Goal: Task Accomplishment & Management: Manage account settings

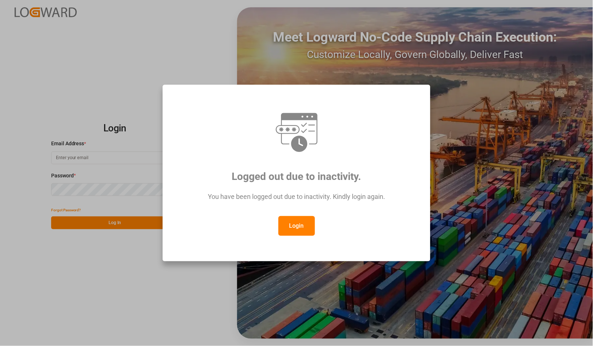
click at [300, 228] on button "Login" at bounding box center [296, 226] width 37 height 20
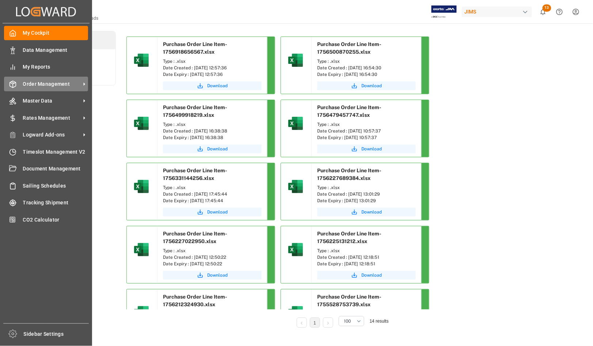
click at [35, 85] on span "Order Management" at bounding box center [52, 84] width 58 height 8
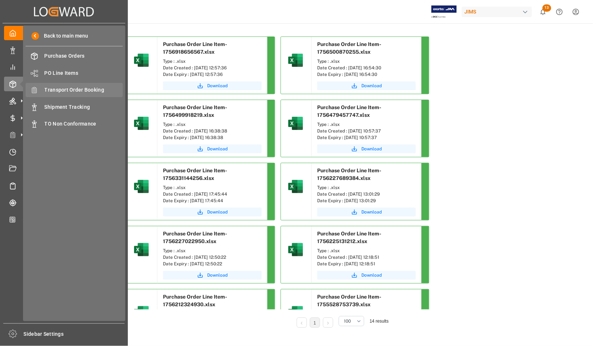
click at [59, 88] on span "Transport Order Booking" at bounding box center [84, 90] width 79 height 8
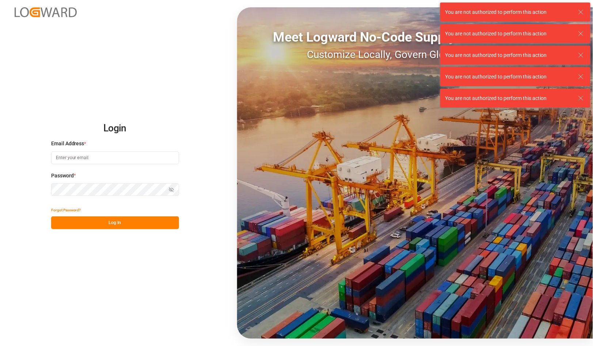
click at [69, 159] on input at bounding box center [115, 158] width 128 height 13
type input "[PERSON_NAME][EMAIL_ADDRESS][PERSON_NAME][DOMAIN_NAME]"
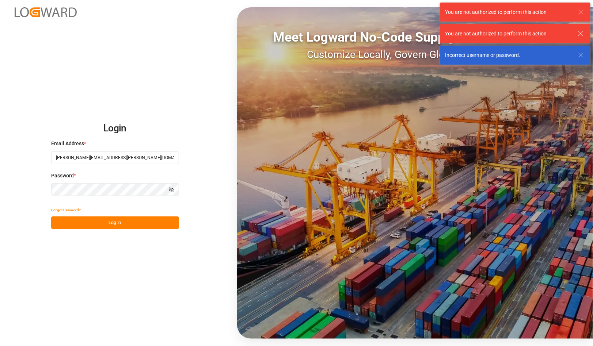
click at [99, 222] on button "Log In" at bounding box center [115, 223] width 128 height 13
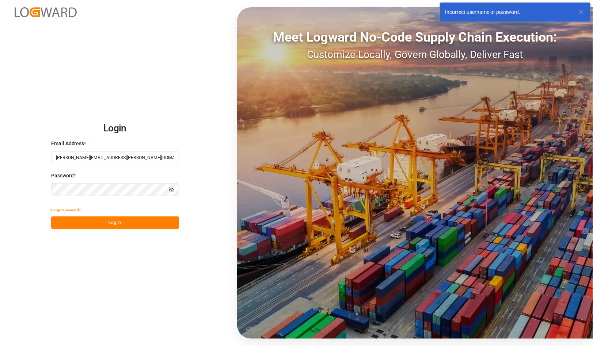
click at [5, 178] on div "Login Email Address * catherine.danielson@jamindustries.com Password * Show pas…" at bounding box center [296, 173] width 593 height 346
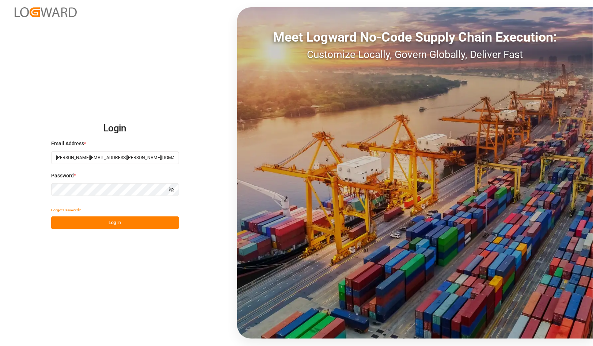
click at [86, 222] on button "Log In" at bounding box center [115, 223] width 128 height 13
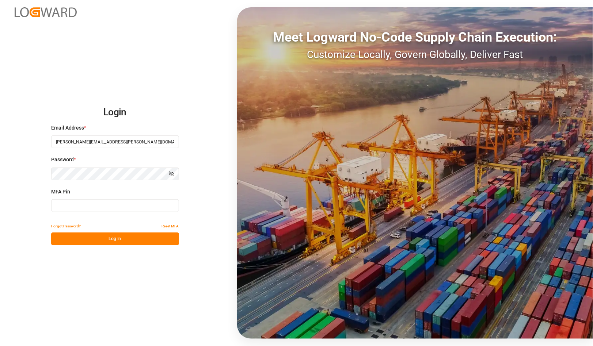
click at [80, 207] on input at bounding box center [115, 206] width 128 height 13
type input "180901"
click at [106, 243] on button "Log In" at bounding box center [115, 239] width 128 height 13
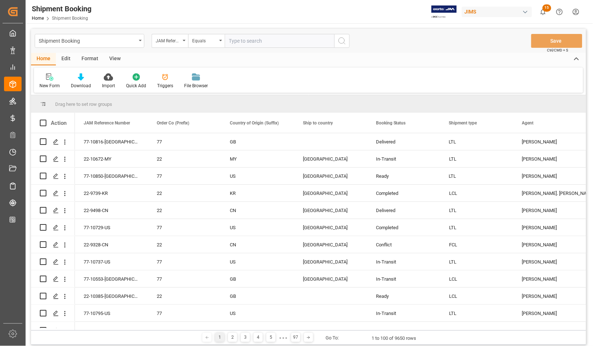
click at [246, 39] on input "text" at bounding box center [280, 41] width 110 height 14
type input "77-10675-RO"
click at [340, 42] on icon "search button" at bounding box center [342, 41] width 9 height 9
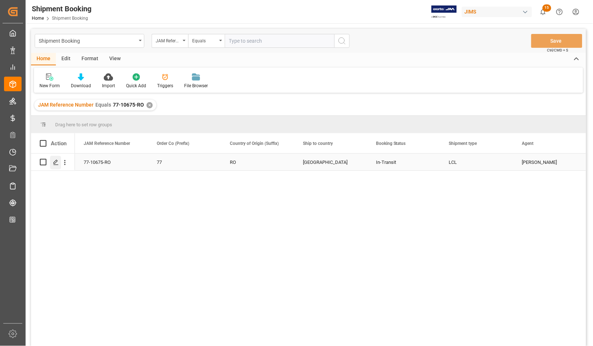
click at [57, 165] on line "Press SPACE to select this row." at bounding box center [56, 165] width 4 height 0
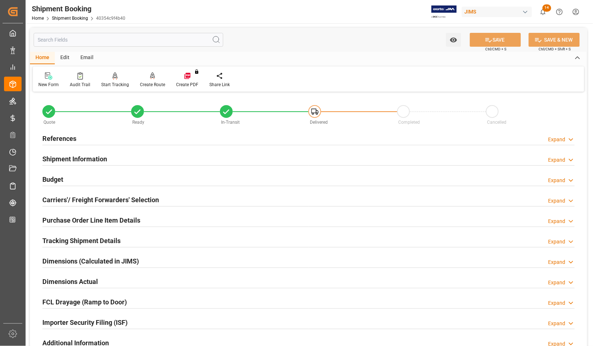
click at [54, 219] on h2 "Purchase Order Line Item Details" at bounding box center [91, 221] width 98 height 10
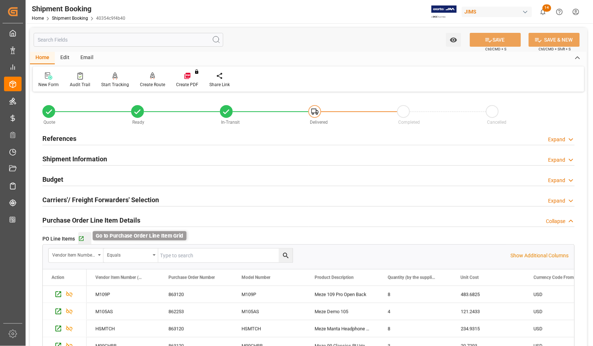
click at [81, 238] on icon "button" at bounding box center [81, 239] width 6 height 6
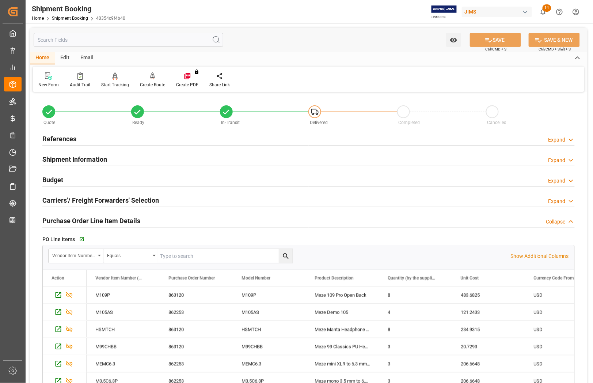
click at [52, 177] on h2 "Budget" at bounding box center [52, 180] width 21 height 10
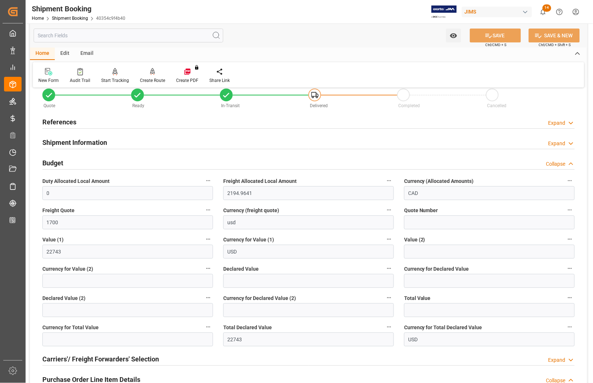
scroll to position [46, 0]
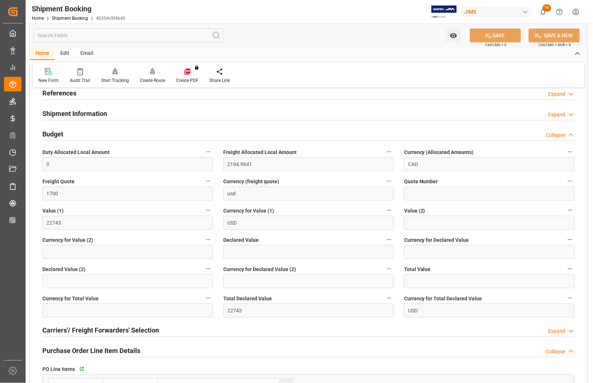
click at [277, 97] on div "References Expand" at bounding box center [308, 93] width 532 height 14
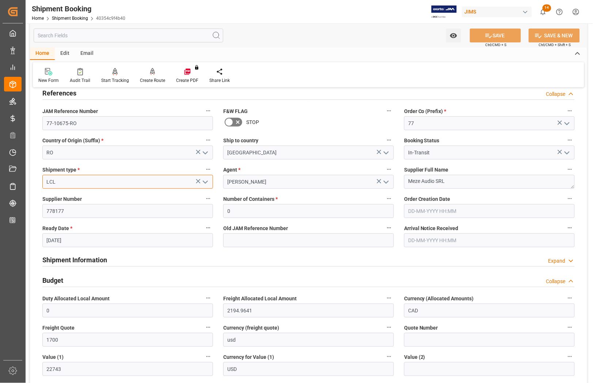
click at [132, 181] on input "LCL" at bounding box center [127, 182] width 171 height 14
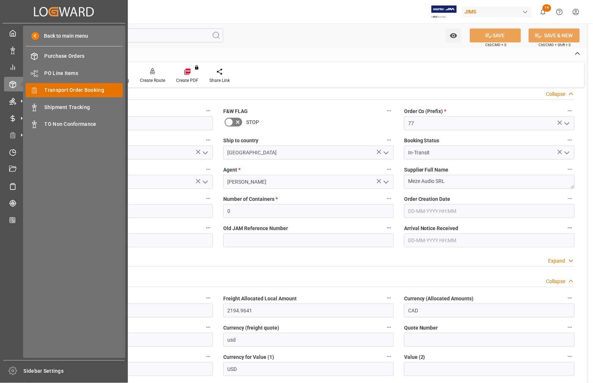
click at [56, 90] on span "Transport Order Booking" at bounding box center [84, 90] width 79 height 8
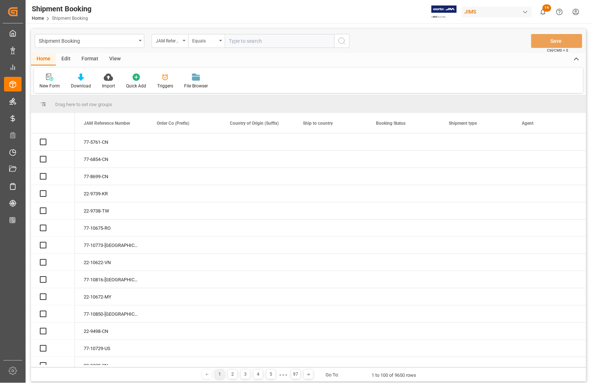
click at [246, 41] on input "text" at bounding box center [280, 41] width 110 height 14
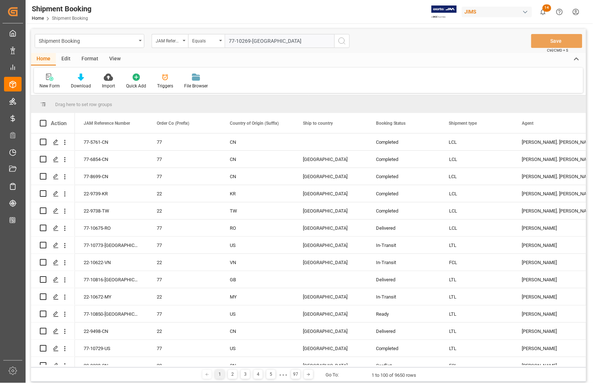
type input "77-10269-[GEOGRAPHIC_DATA]"
click at [343, 39] on icon "search button" at bounding box center [342, 41] width 9 height 9
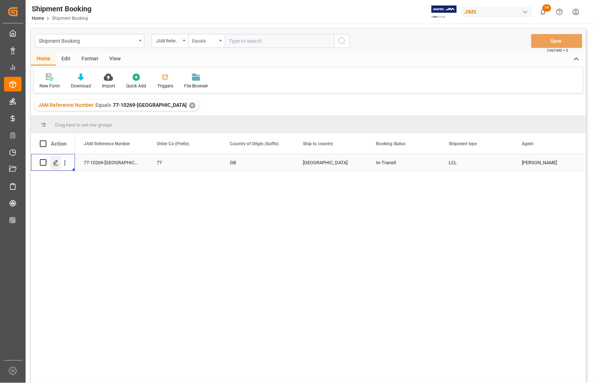
click at [56, 161] on polygon "Press SPACE to select this row." at bounding box center [56, 162] width 4 height 4
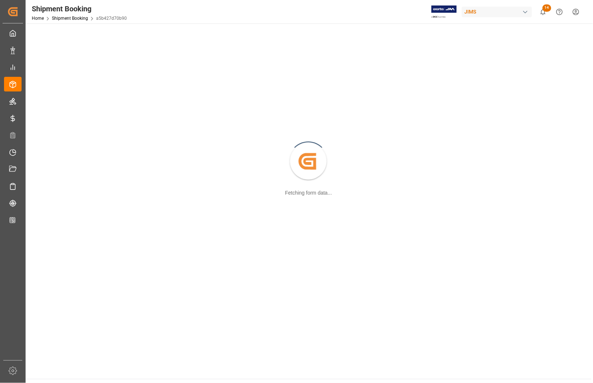
click at [56, 161] on div "Created by potrace 1.15, written by [PERSON_NAME] [DATE]-[DATE] Fetching form d…" at bounding box center [308, 162] width 557 height 268
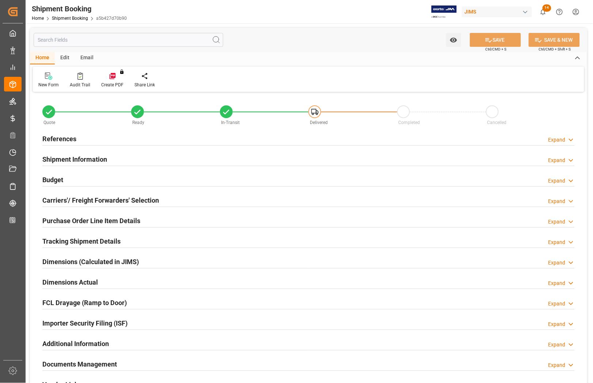
type input "0"
type input "[DATE]"
click at [69, 136] on h2 "References" at bounding box center [59, 139] width 34 height 10
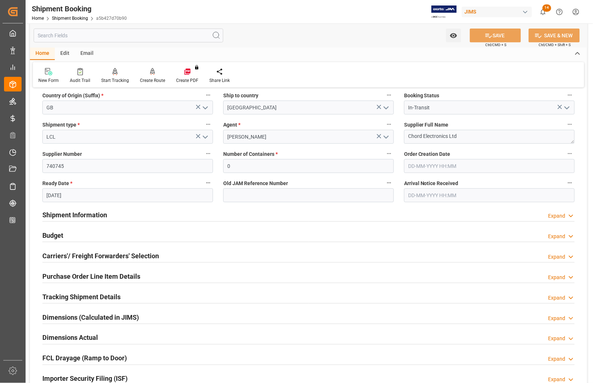
scroll to position [91, 0]
click at [57, 233] on h2 "Budget" at bounding box center [52, 235] width 21 height 10
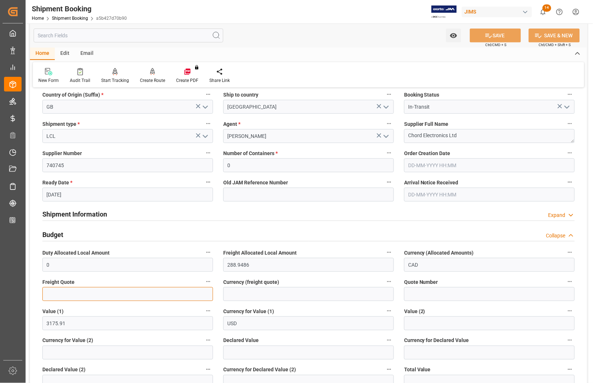
click at [65, 293] on input "text" at bounding box center [127, 294] width 171 height 14
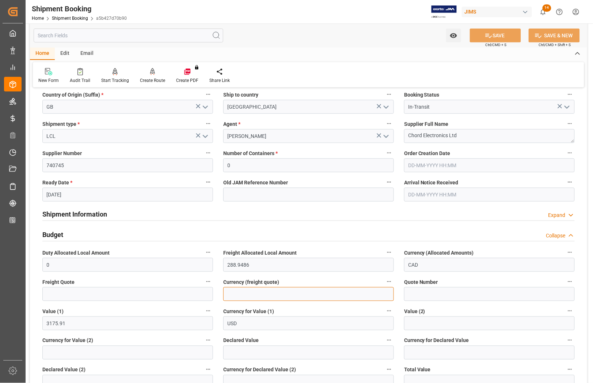
click at [254, 293] on input at bounding box center [308, 294] width 171 height 14
type input "USD"
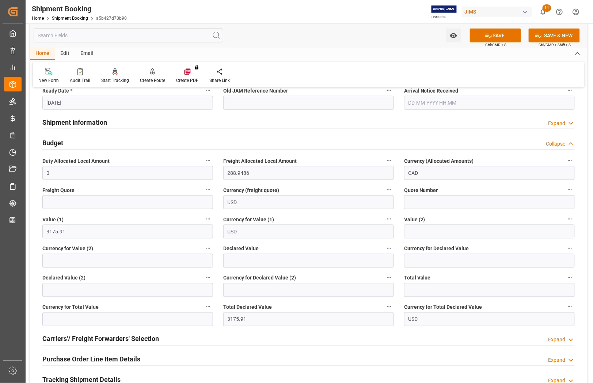
scroll to position [183, 0]
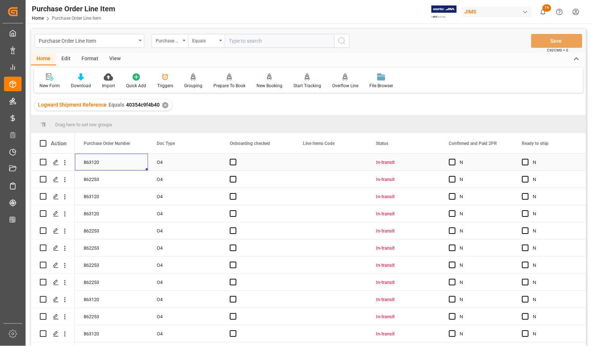
click at [113, 165] on div "863120" at bounding box center [111, 162] width 73 height 17
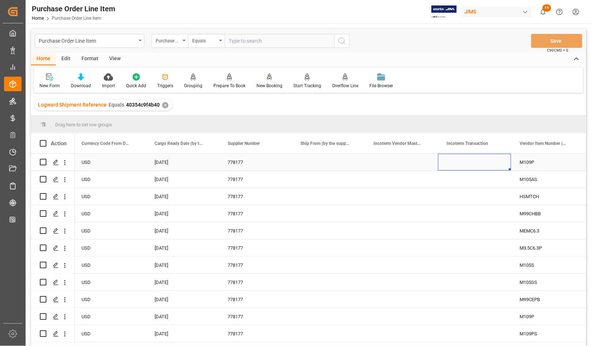
click at [477, 159] on div "Press SPACE to select this row." at bounding box center [474, 162] width 73 height 17
click at [476, 159] on div "Press SPACE to select this row." at bounding box center [474, 162] width 73 height 17
click at [470, 165] on input "Press SPACE to select this row." at bounding box center [474, 167] width 61 height 14
type input "EXW [GEOGRAPHIC_DATA]"
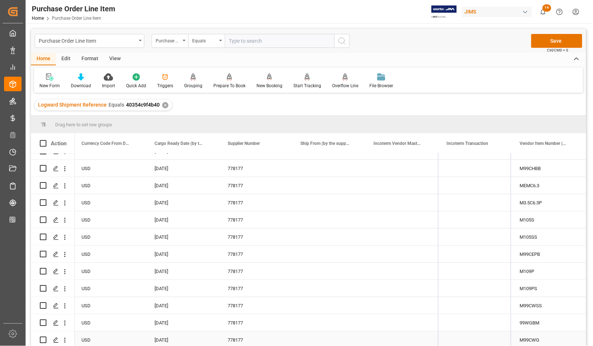
drag, startPoint x: 510, startPoint y: 169, endPoint x: 502, endPoint y: 335, distance: 166.9
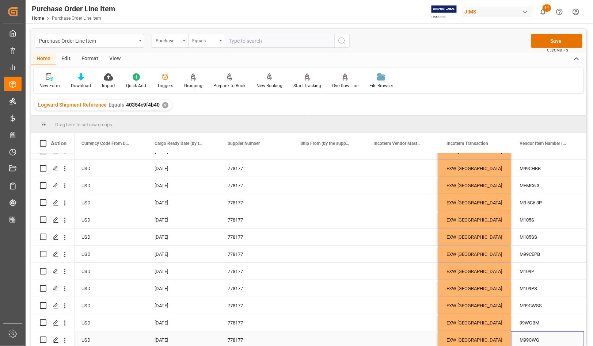
click at [547, 334] on div "M99CWG" at bounding box center [547, 340] width 73 height 17
click at [490, 319] on div "EXW [GEOGRAPHIC_DATA]" at bounding box center [474, 323] width 73 height 17
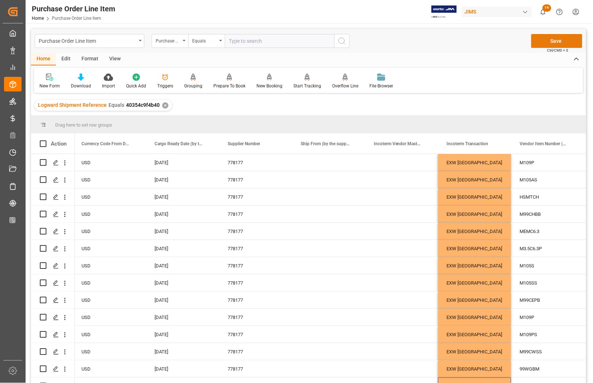
click at [561, 41] on button "Save" at bounding box center [556, 41] width 51 height 14
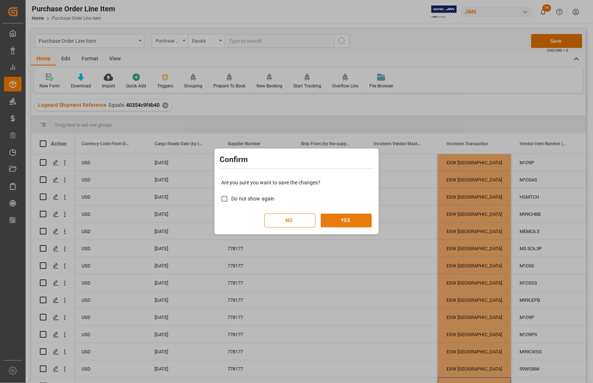
click at [346, 223] on button "YES" at bounding box center [346, 220] width 51 height 14
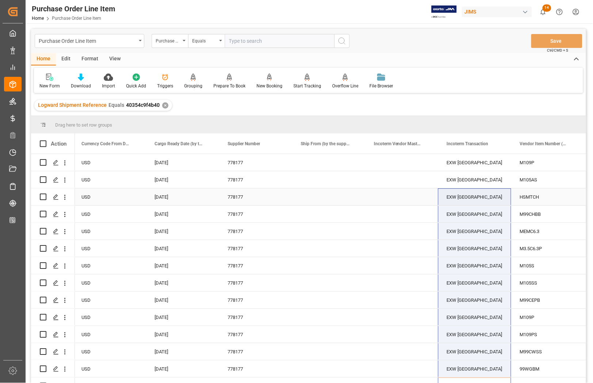
drag, startPoint x: 470, startPoint y: 378, endPoint x: 460, endPoint y: 193, distance: 185.9
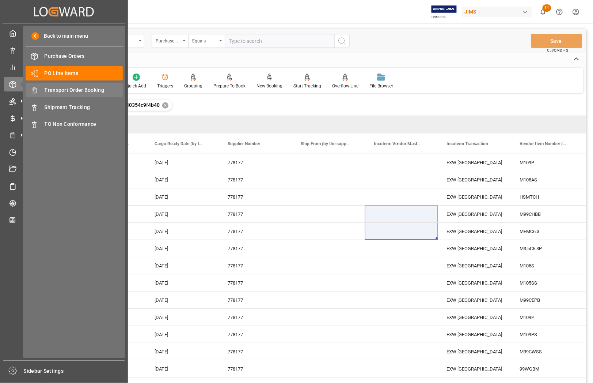
click at [63, 91] on span "Transport Order Booking" at bounding box center [84, 90] width 79 height 8
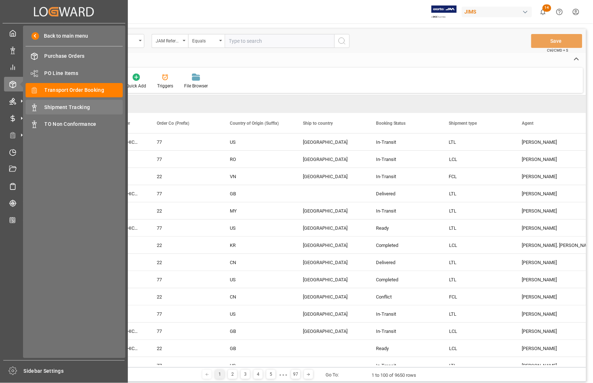
click at [61, 106] on span "Shipment Tracking" at bounding box center [84, 107] width 79 height 8
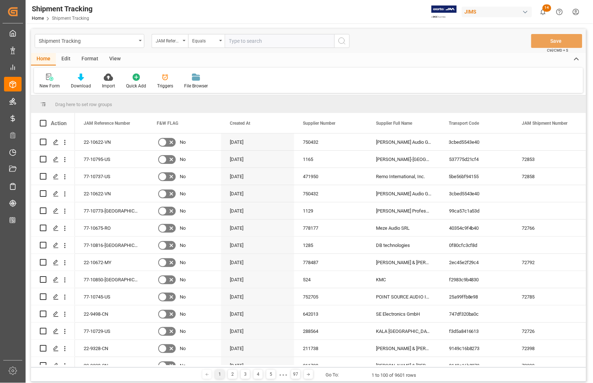
click at [242, 44] on input "text" at bounding box center [280, 41] width 110 height 14
type input "77-10625-RO"
click at [344, 40] on icon "search button" at bounding box center [342, 41] width 9 height 9
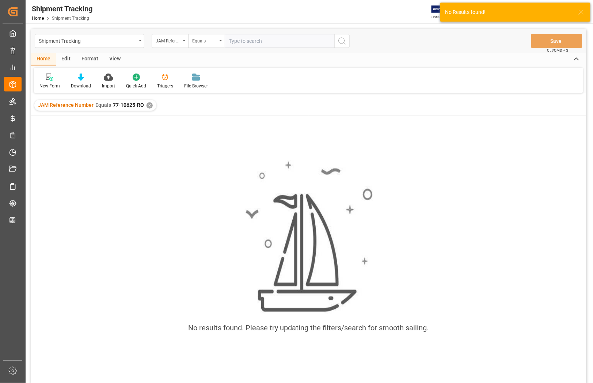
click at [231, 43] on input "text" at bounding box center [280, 41] width 110 height 14
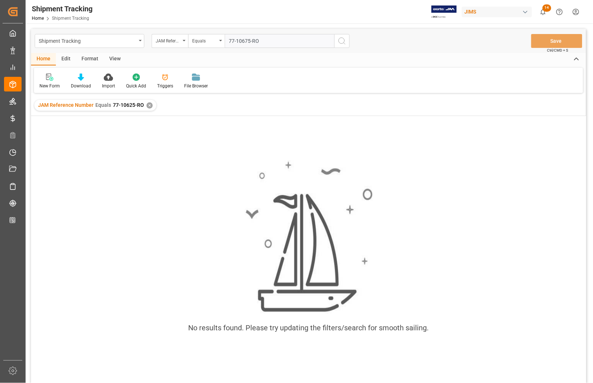
type input "77-10675-RO"
click at [342, 41] on icon "search button" at bounding box center [342, 41] width 9 height 9
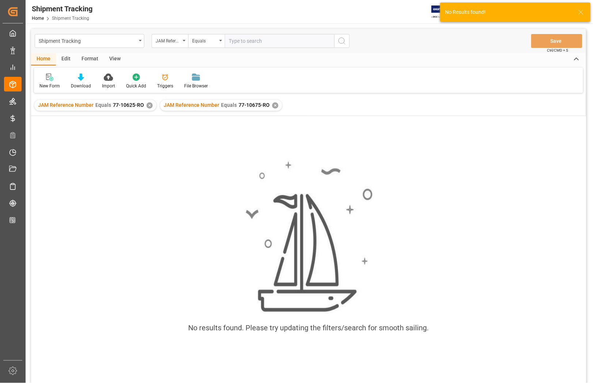
click at [147, 102] on div "✕" at bounding box center [150, 105] width 6 height 6
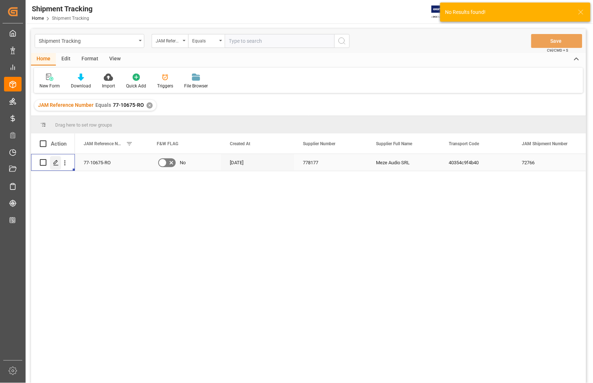
click at [54, 163] on polygon "Press SPACE to select this row." at bounding box center [56, 162] width 4 height 4
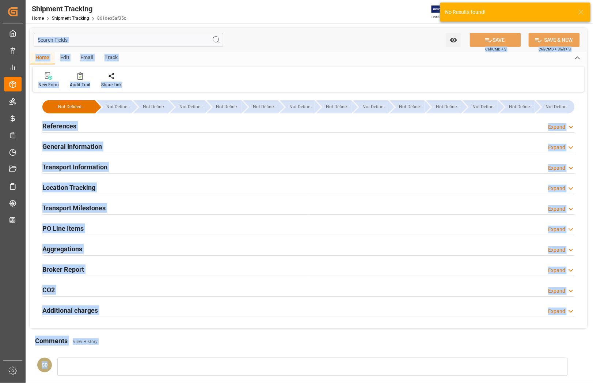
type input "22743"
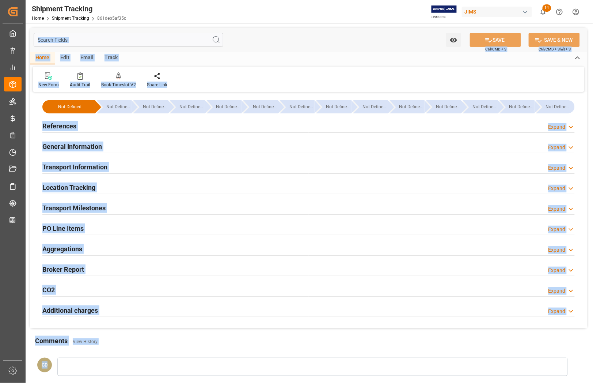
click at [61, 164] on h2 "Transport Information" at bounding box center [74, 167] width 65 height 10
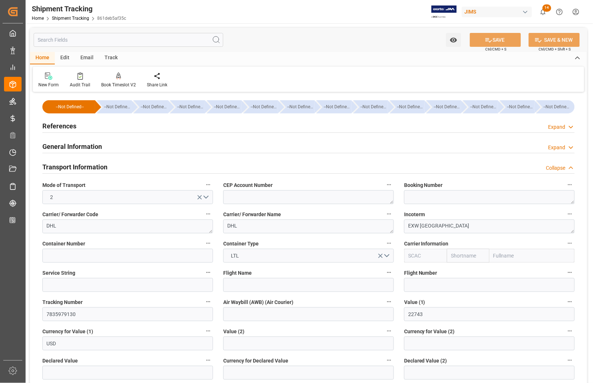
scroll to position [46, 0]
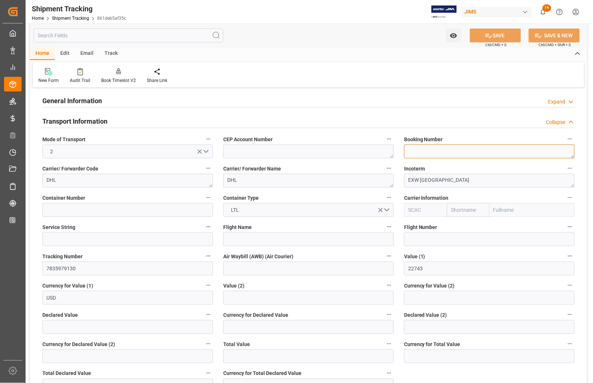
click at [433, 151] on textarea at bounding box center [489, 151] width 171 height 14
type textarea "7835979130"
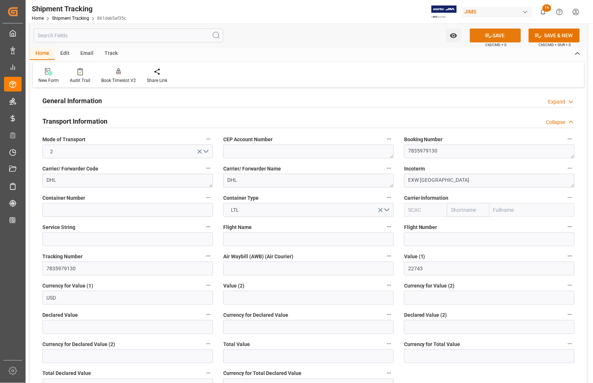
click at [507, 33] on button "SAVE" at bounding box center [495, 36] width 51 height 14
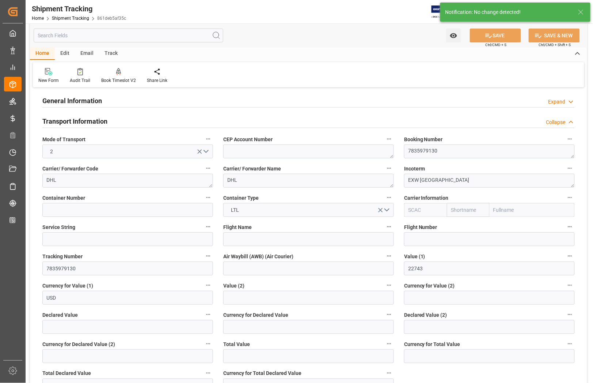
click at [58, 121] on h2 "Transport Information" at bounding box center [74, 121] width 65 height 10
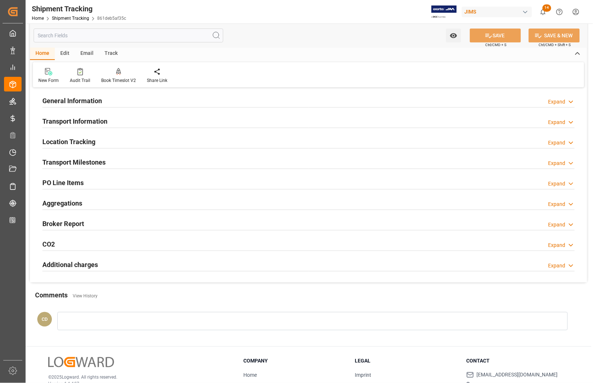
click at [62, 161] on h2 "Transport Milestones" at bounding box center [73, 162] width 63 height 10
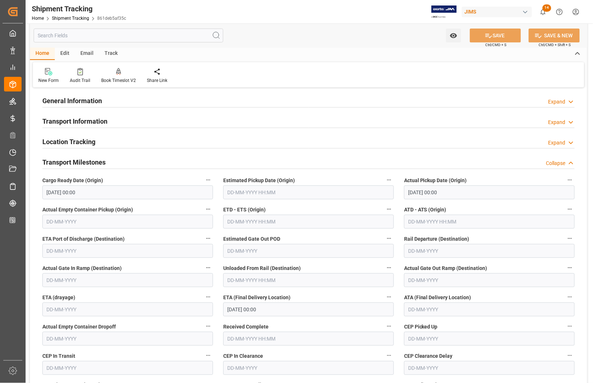
click at [45, 101] on h2 "General Information" at bounding box center [72, 101] width 60 height 10
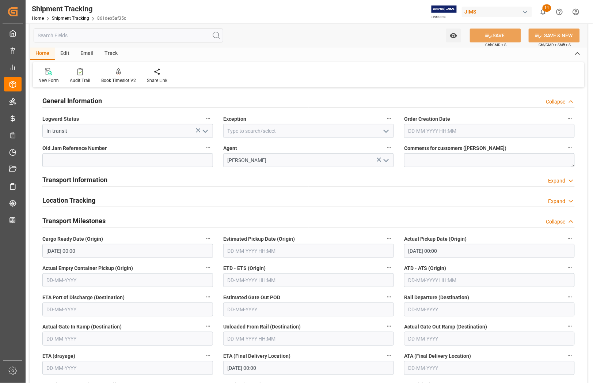
click at [69, 99] on h2 "General Information" at bounding box center [72, 101] width 60 height 10
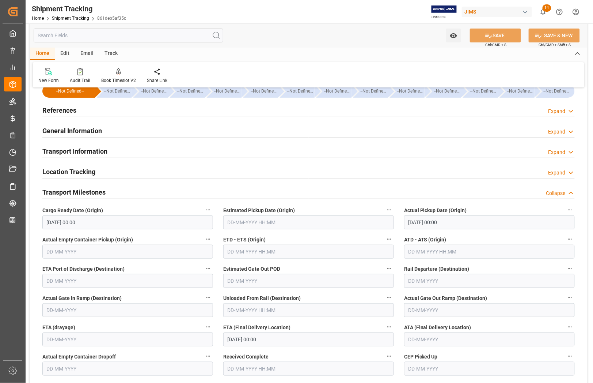
scroll to position [0, 0]
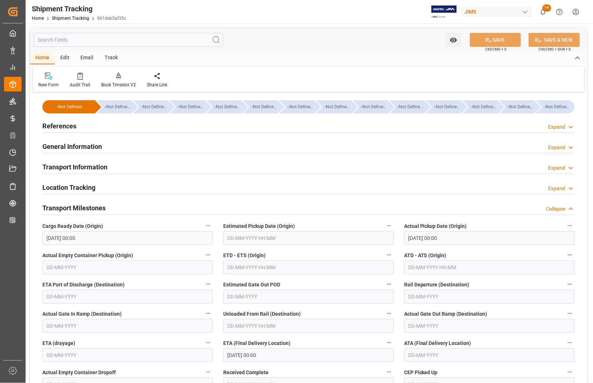
click at [62, 126] on h2 "References" at bounding box center [59, 126] width 34 height 10
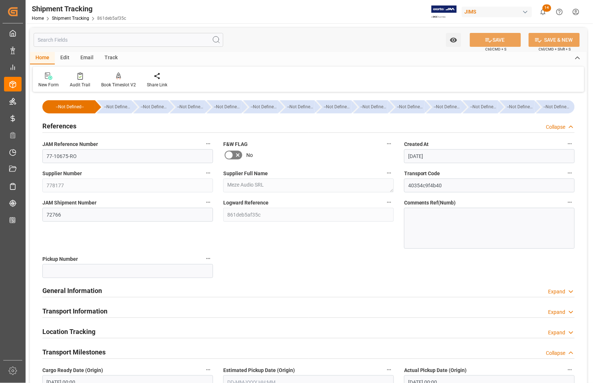
click at [79, 311] on h2 "Transport Information" at bounding box center [74, 311] width 65 height 10
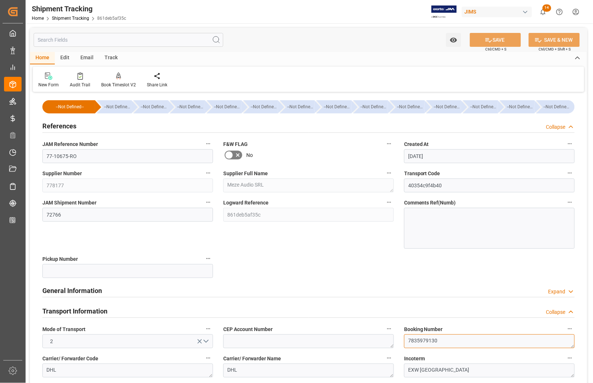
drag, startPoint x: 409, startPoint y: 343, endPoint x: 437, endPoint y: 344, distance: 28.2
click at [437, 344] on textarea "7835979130" at bounding box center [489, 341] width 171 height 14
click at [182, 154] on input "77-10675-RO" at bounding box center [127, 156] width 171 height 14
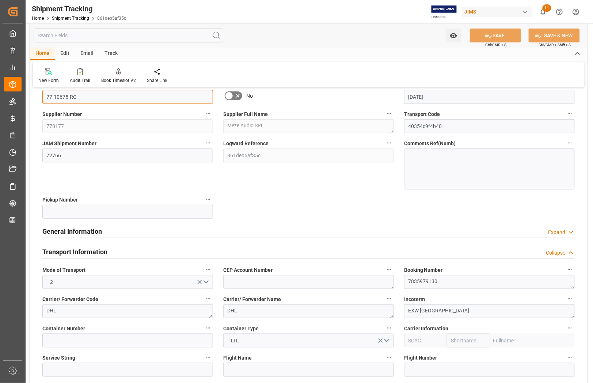
scroll to position [183, 0]
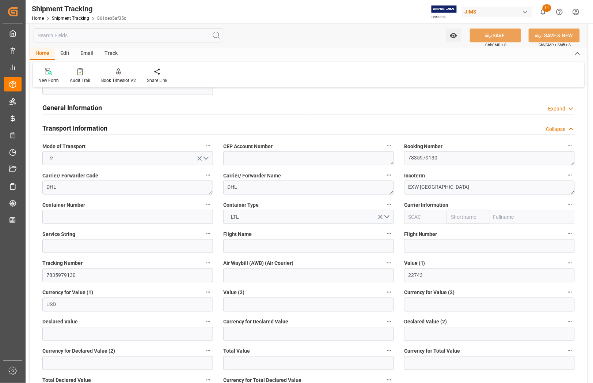
click at [54, 125] on h2 "Transport Information" at bounding box center [74, 128] width 65 height 10
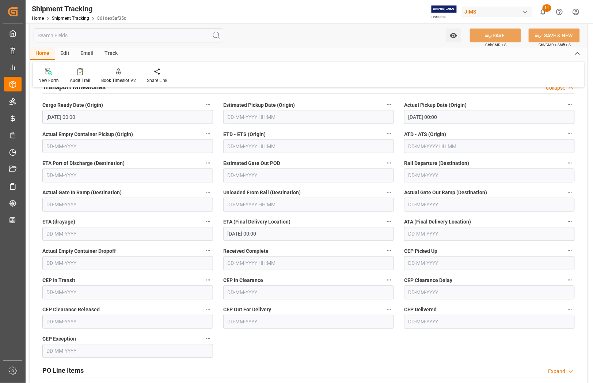
scroll to position [274, 0]
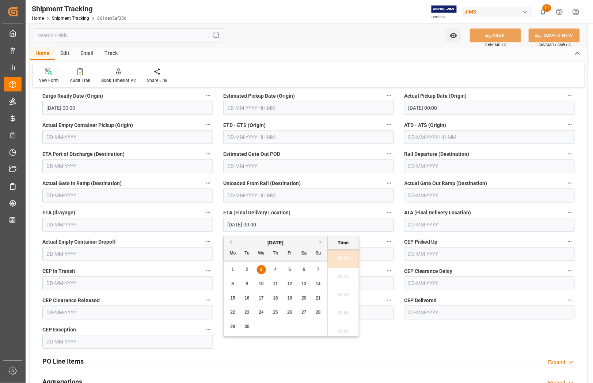
click at [262, 227] on input "[DATE] 00:00" at bounding box center [308, 225] width 171 height 14
click at [266, 225] on input "[DATE] 00:00" at bounding box center [308, 225] width 171 height 14
click at [246, 271] on span "2" at bounding box center [247, 269] width 3 height 5
type input "[DATE] 00:00"
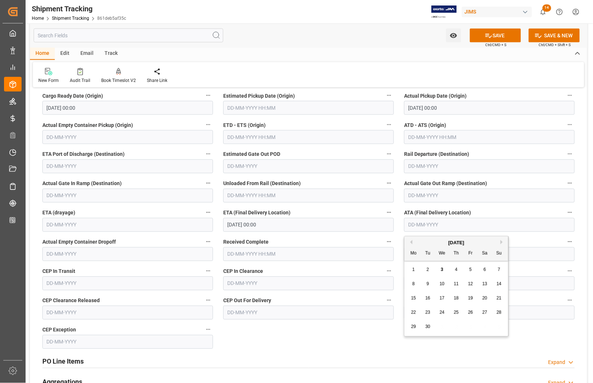
click at [444, 227] on input "text" at bounding box center [489, 225] width 171 height 14
click at [429, 269] on span "2" at bounding box center [428, 269] width 3 height 5
type input "[DATE]"
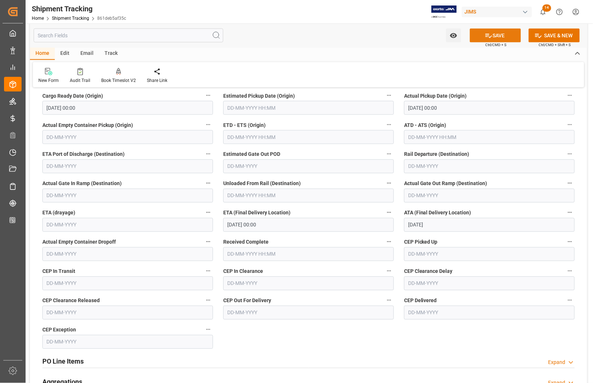
click at [490, 35] on icon at bounding box center [489, 36] width 8 height 8
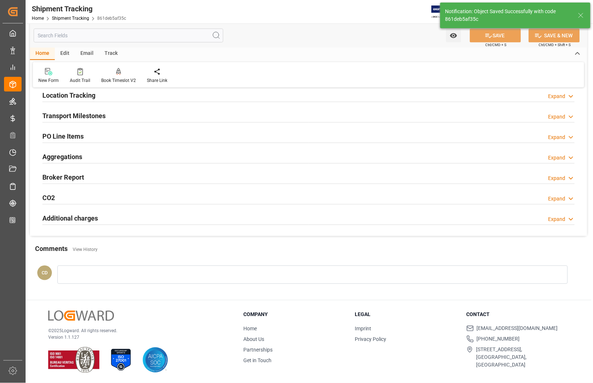
scroll to position [92, 0]
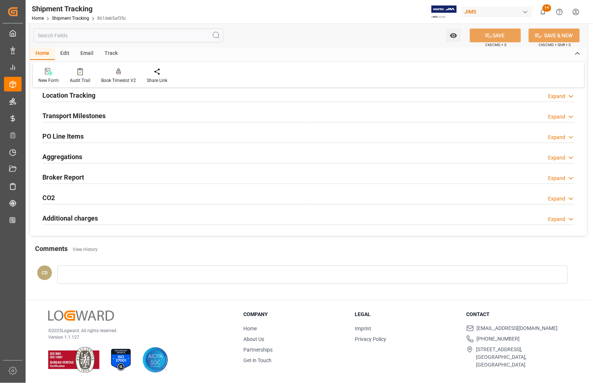
drag, startPoint x: 196, startPoint y: 121, endPoint x: 182, endPoint y: 116, distance: 14.8
click at [196, 121] on div "Transport Milestones Expand" at bounding box center [308, 115] width 532 height 14
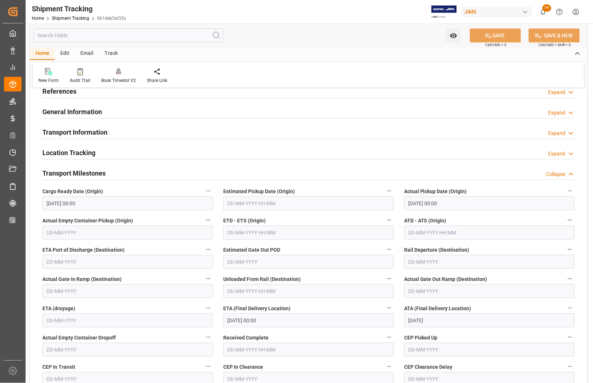
scroll to position [0, 0]
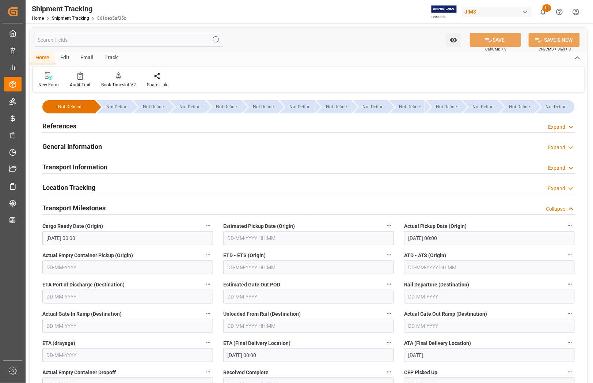
click at [50, 125] on h2 "References" at bounding box center [59, 126] width 34 height 10
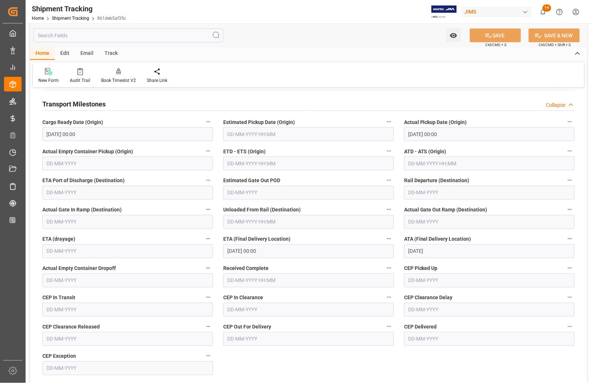
scroll to position [274, 0]
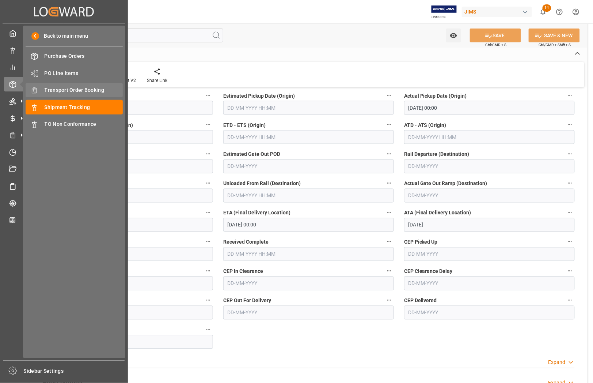
click at [46, 91] on span "Transport Order Booking" at bounding box center [84, 90] width 79 height 8
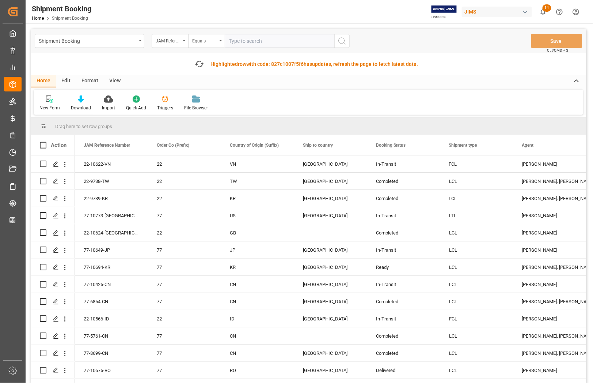
click at [256, 45] on input "text" at bounding box center [280, 41] width 110 height 14
type input "77-10269-[GEOGRAPHIC_DATA]"
click at [342, 42] on icon "search button" at bounding box center [342, 41] width 9 height 9
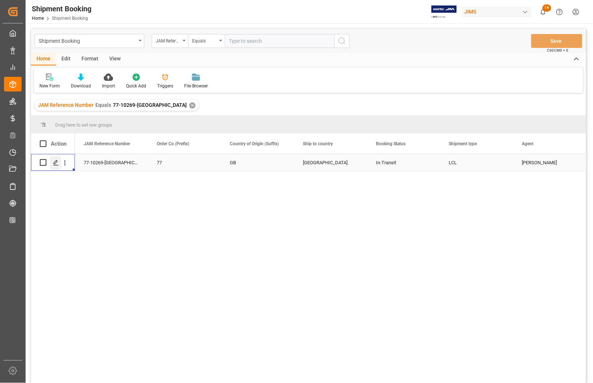
click at [54, 163] on polygon "Press SPACE to select this row." at bounding box center [56, 162] width 4 height 4
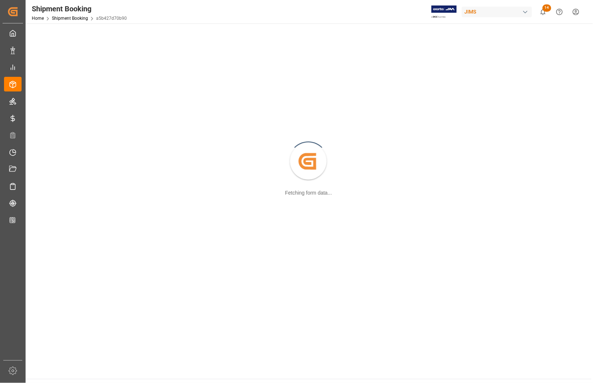
click at [54, 163] on div "Created by potrace 1.15, written by [PERSON_NAME] [DATE]-[DATE] Fetching form d…" at bounding box center [308, 162] width 557 height 268
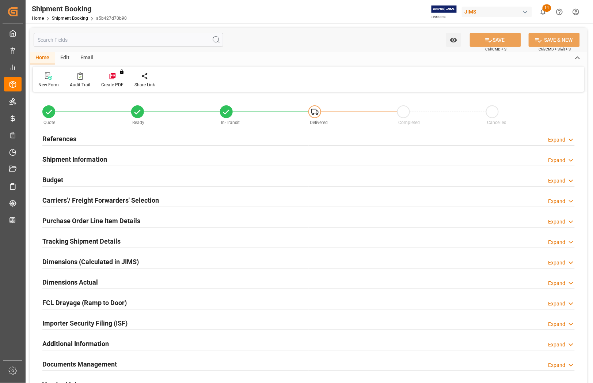
type input "0"
type input "288.9486"
type input "3175.91"
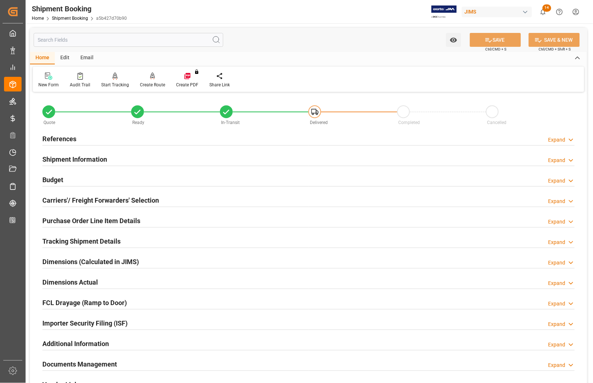
type input "[DATE]"
click at [68, 138] on h2 "References" at bounding box center [59, 139] width 34 height 10
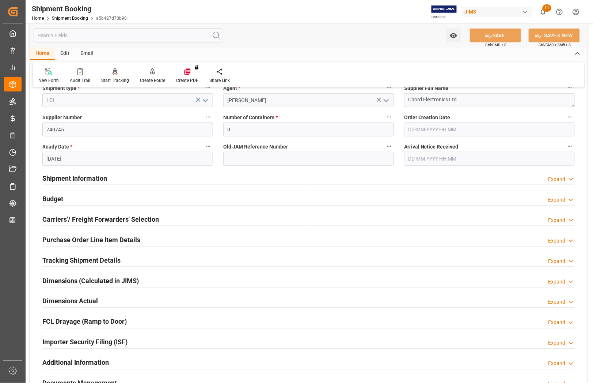
scroll to position [137, 0]
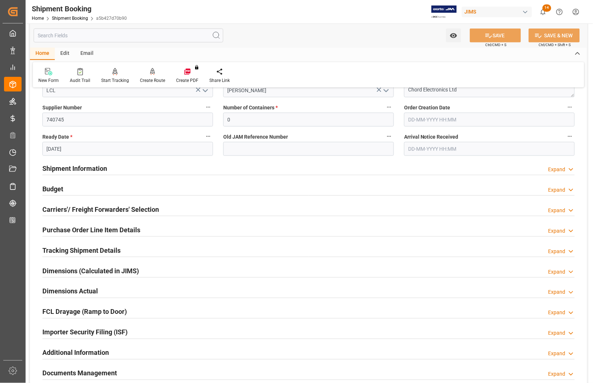
click at [55, 187] on h2 "Budget" at bounding box center [52, 189] width 21 height 10
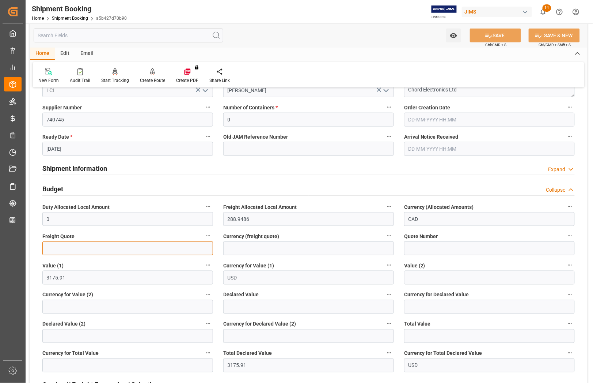
click at [58, 250] on input "text" at bounding box center [127, 248] width 171 height 14
type input "175"
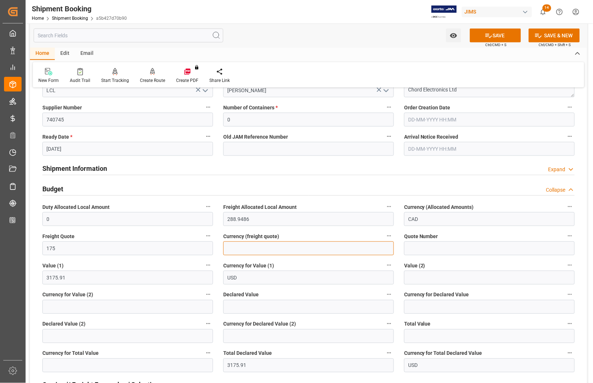
click at [244, 245] on input at bounding box center [308, 248] width 171 height 14
type input "USD"
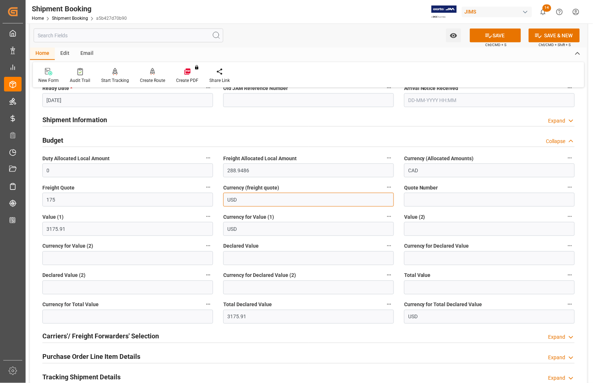
scroll to position [274, 0]
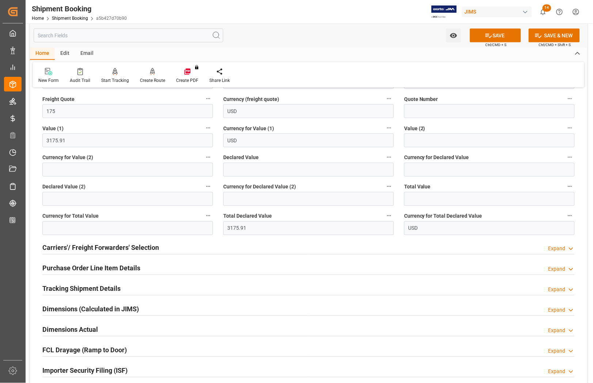
click at [79, 247] on h2 "Carriers'/ Freight Forwarders' Selection" at bounding box center [100, 248] width 117 height 10
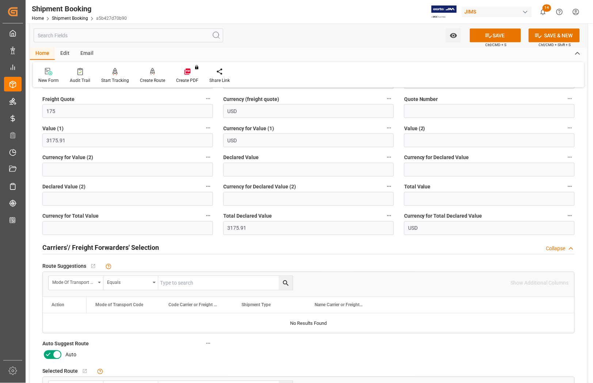
click at [57, 346] on icon at bounding box center [57, 354] width 9 height 9
click at [0, 0] on input "checkbox" at bounding box center [0, 0] width 0 height 0
click at [489, 35] on icon at bounding box center [489, 36] width 8 height 8
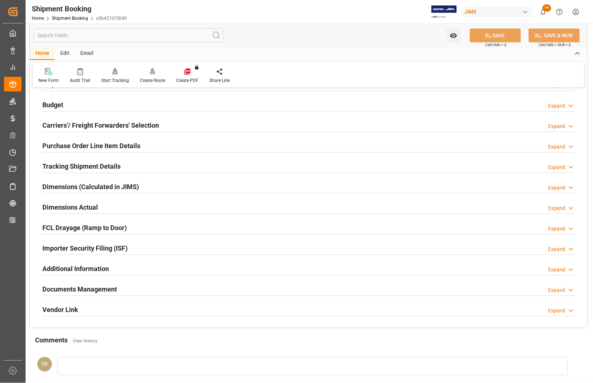
scroll to position [0, 0]
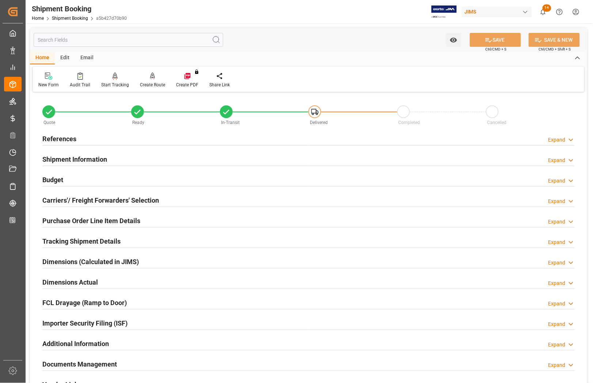
click at [475, 125] on div "Completed" at bounding box center [441, 122] width 89 height 8
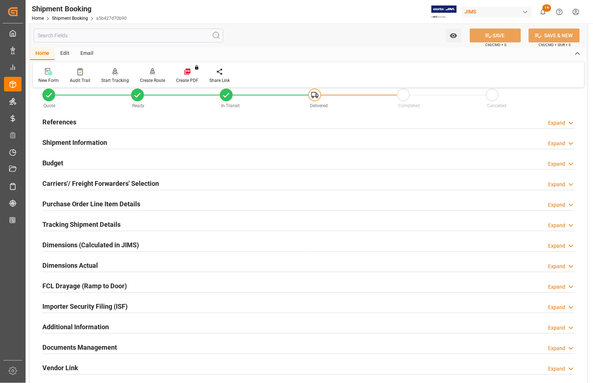
scroll to position [46, 0]
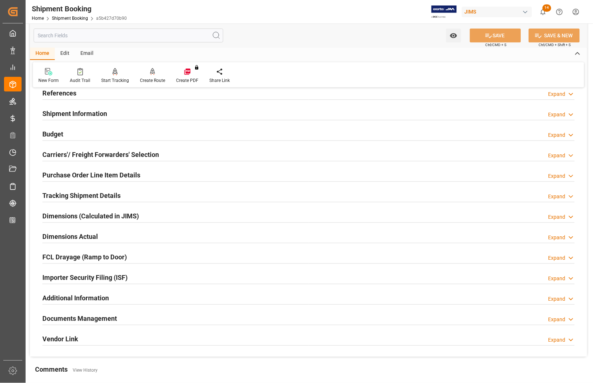
click at [64, 234] on h2 "Dimensions Actual" at bounding box center [70, 236] width 56 height 10
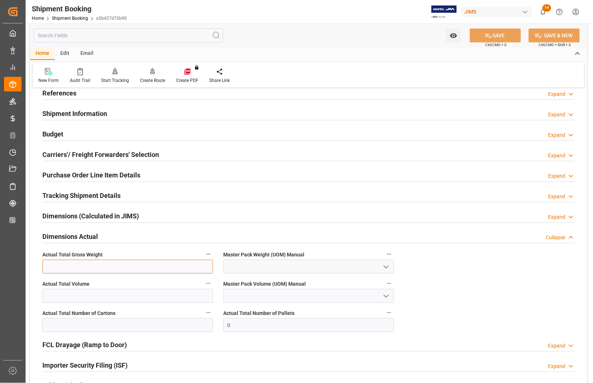
click at [79, 262] on input "text" at bounding box center [127, 266] width 171 height 14
type input "11"
click at [384, 269] on icon "open menu" at bounding box center [386, 266] width 9 height 9
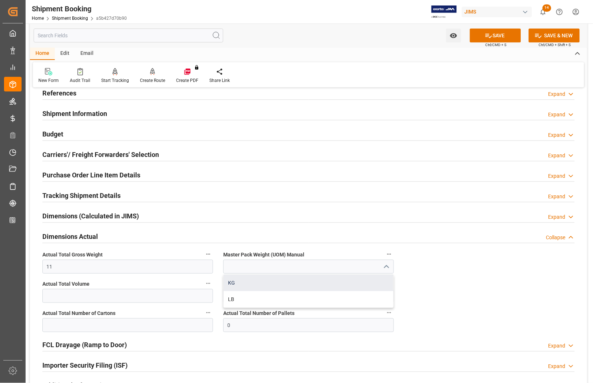
click at [299, 284] on div "KG" at bounding box center [309, 282] width 170 height 16
type input "KG"
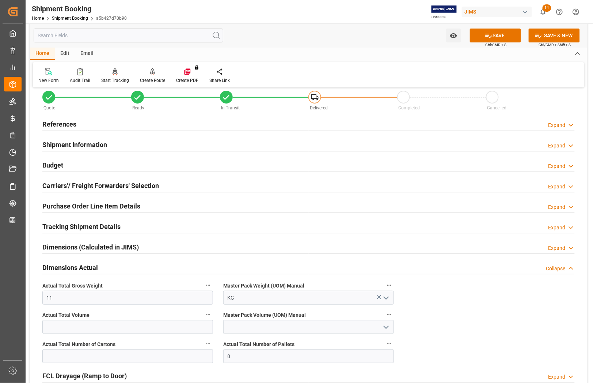
scroll to position [0, 0]
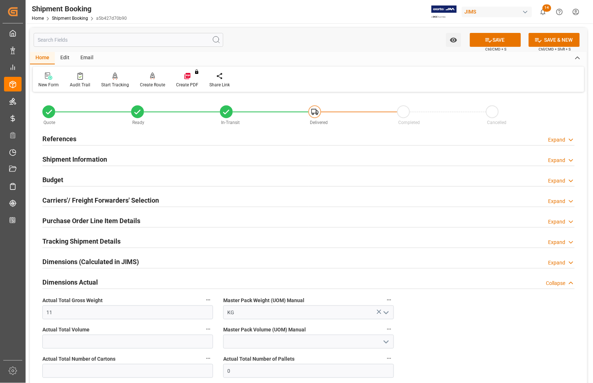
click at [70, 136] on h2 "References" at bounding box center [59, 139] width 34 height 10
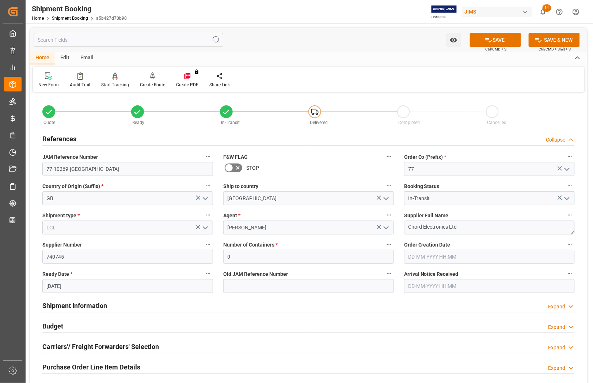
click at [70, 137] on h2 "References" at bounding box center [59, 139] width 34 height 10
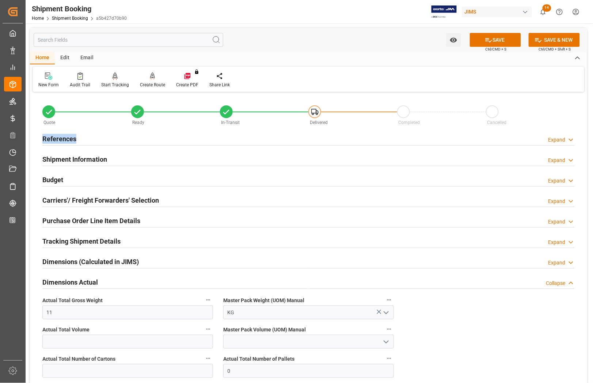
click at [70, 137] on h2 "References" at bounding box center [59, 139] width 34 height 10
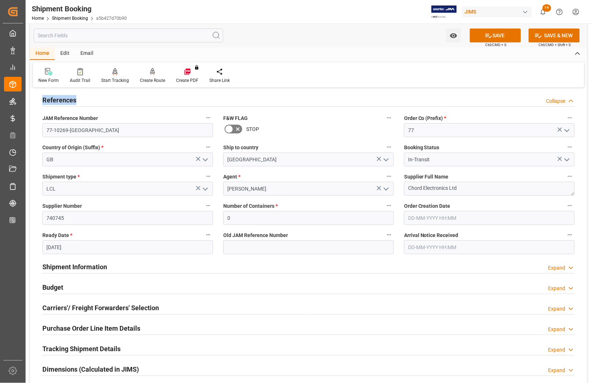
scroll to position [91, 0]
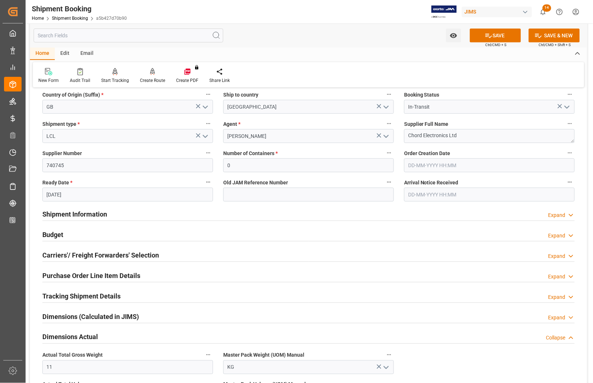
click at [51, 236] on h2 "Budget" at bounding box center [52, 235] width 21 height 10
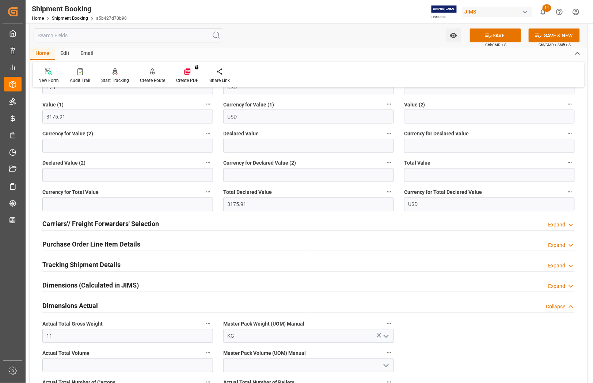
scroll to position [365, 0]
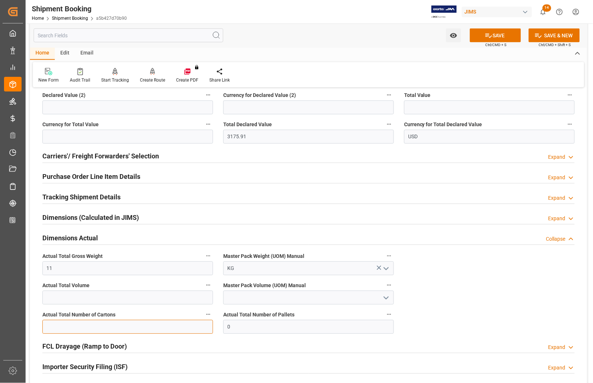
click at [86, 326] on input "text" at bounding box center [127, 327] width 171 height 14
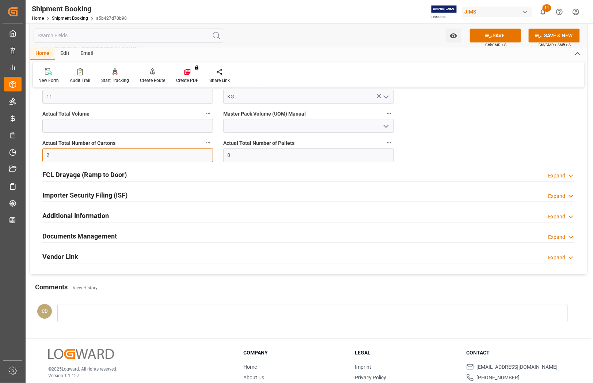
scroll to position [548, 0]
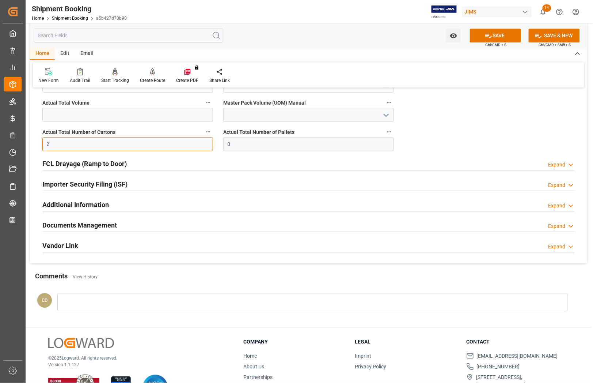
type input "2"
click at [228, 223] on div "Documents Management Expand" at bounding box center [308, 224] width 532 height 14
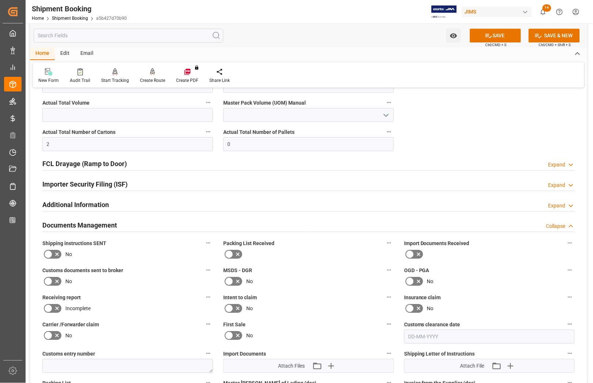
click at [68, 224] on h2 "Documents Management" at bounding box center [79, 225] width 75 height 10
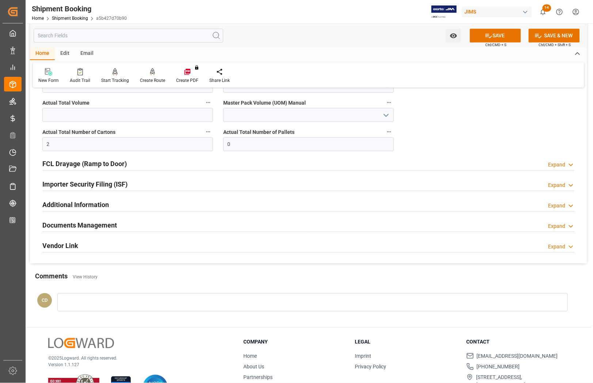
drag, startPoint x: 66, startPoint y: 222, endPoint x: 76, endPoint y: 222, distance: 9.5
click at [66, 224] on h2 "Documents Management" at bounding box center [79, 225] width 75 height 10
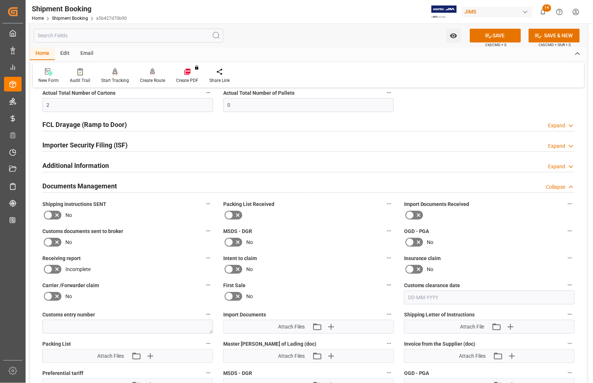
scroll to position [640, 0]
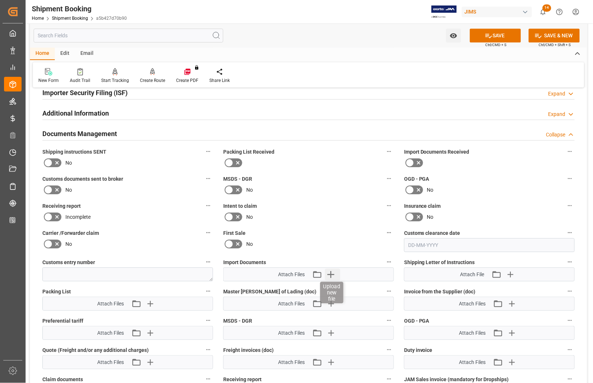
click at [332, 269] on icon "button" at bounding box center [331, 274] width 12 height 12
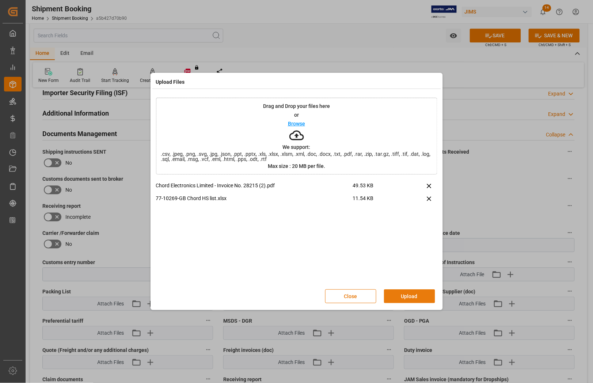
click at [408, 299] on button "Upload" at bounding box center [409, 296] width 51 height 14
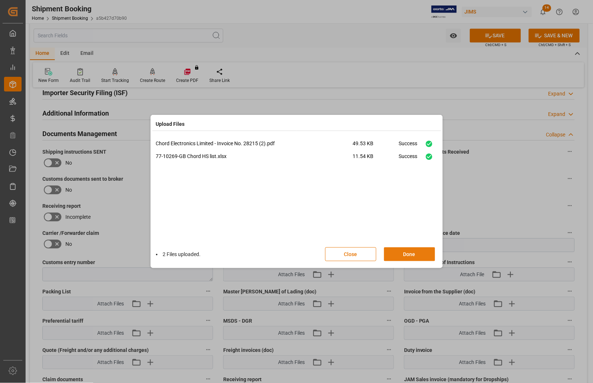
click at [407, 256] on button "Done" at bounding box center [409, 254] width 51 height 14
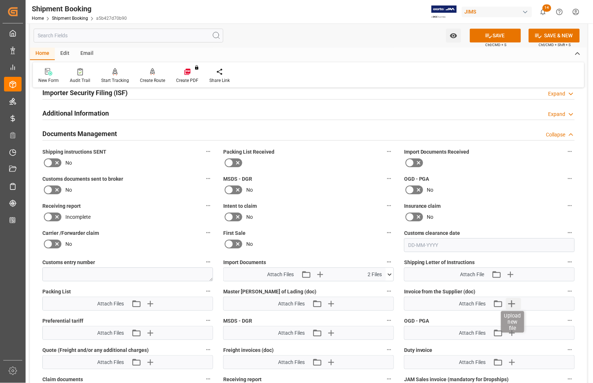
click at [512, 302] on icon "button" at bounding box center [511, 303] width 7 height 7
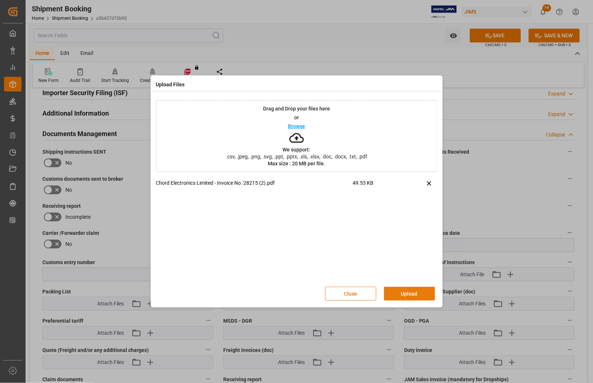
click at [403, 295] on button "Upload" at bounding box center [409, 294] width 51 height 14
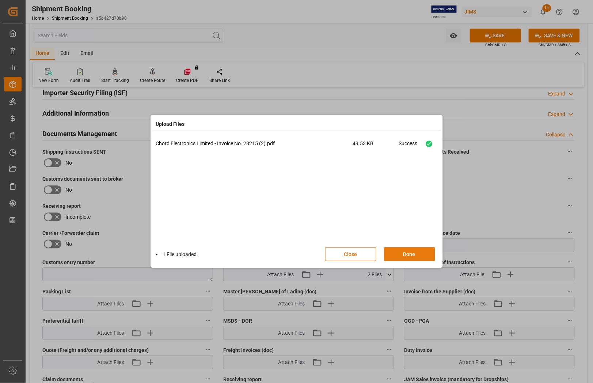
click at [413, 253] on button "Done" at bounding box center [409, 254] width 51 height 14
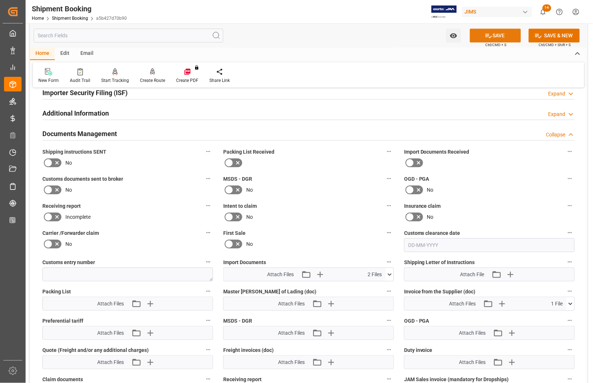
click at [493, 37] on button "SAVE" at bounding box center [495, 36] width 51 height 14
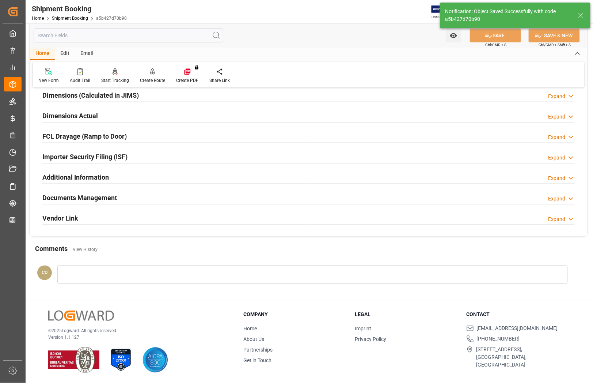
scroll to position [167, 0]
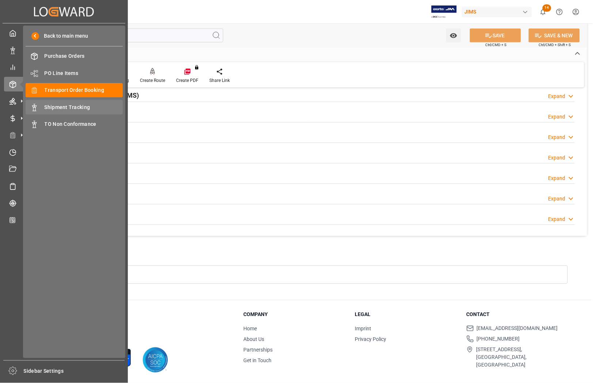
click at [68, 106] on span "Shipment Tracking" at bounding box center [84, 107] width 79 height 8
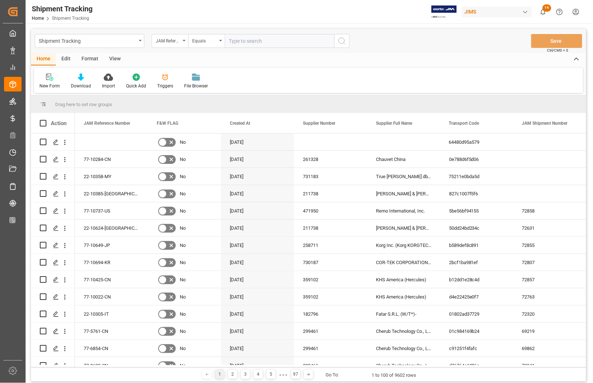
click at [262, 44] on input "text" at bounding box center [280, 41] width 110 height 14
type input "77-10269-[GEOGRAPHIC_DATA]"
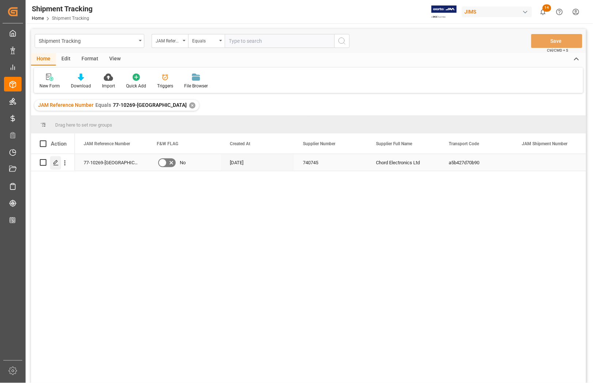
click at [56, 164] on icon "Press SPACE to select this row." at bounding box center [56, 163] width 6 height 6
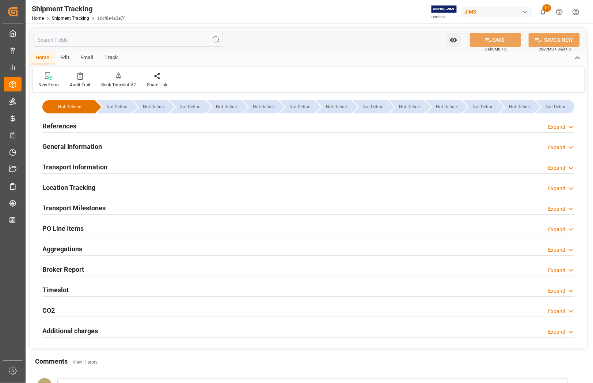
type input "[DATE] 00:00"
click at [60, 209] on h2 "Transport Milestones" at bounding box center [73, 208] width 63 height 10
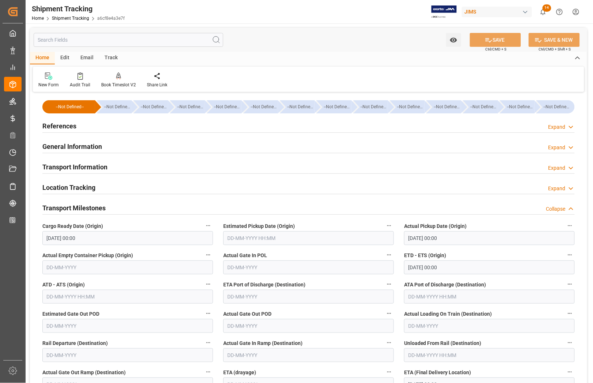
click at [415, 269] on input "[DATE] 00:00" at bounding box center [489, 267] width 171 height 14
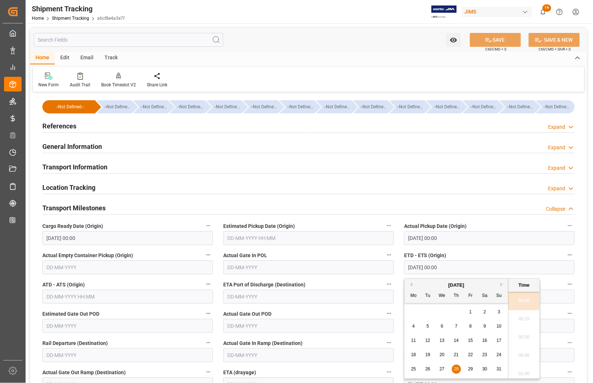
click at [499, 287] on div "[DATE]" at bounding box center [457, 284] width 104 height 7
click at [503, 285] on button "Next Month" at bounding box center [503, 284] width 4 height 4
click at [415, 311] on div "1" at bounding box center [413, 312] width 9 height 9
type input "[DATE] 00:00"
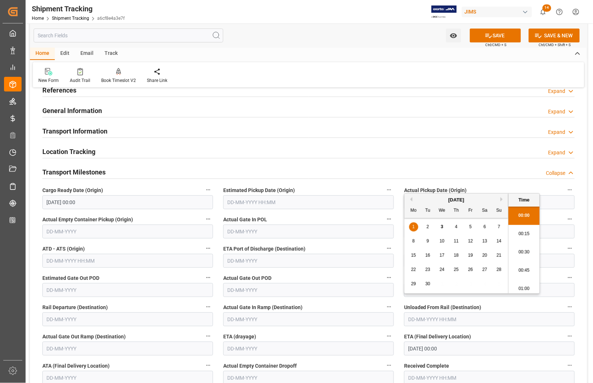
scroll to position [91, 0]
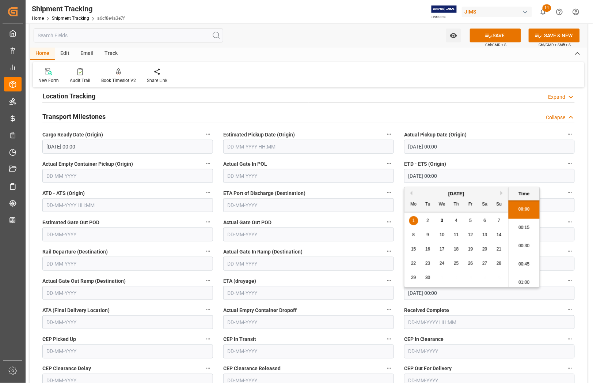
click at [545, 160] on label "ETD - ETS (Origin)" at bounding box center [489, 164] width 171 height 10
click at [565, 160] on button "ETD - ETS (Origin)" at bounding box center [570, 164] width 10 height 10
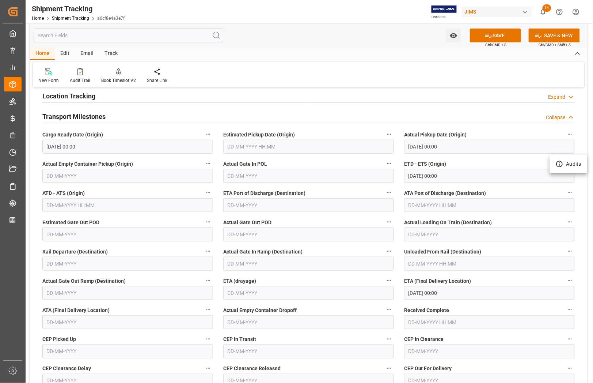
click at [48, 114] on div at bounding box center [296, 191] width 593 height 383
click at [53, 95] on h2 "Location Tracking" at bounding box center [68, 96] width 53 height 10
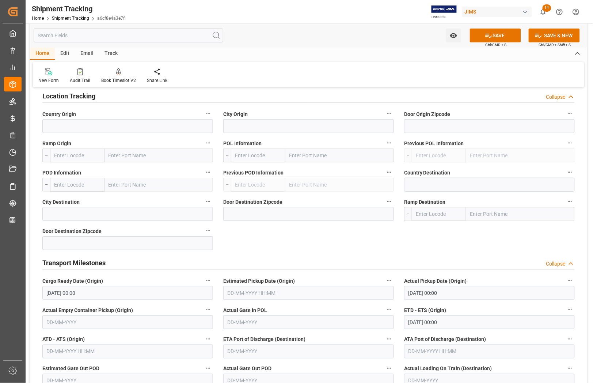
click at [72, 263] on h2 "Transport Milestones" at bounding box center [73, 263] width 63 height 10
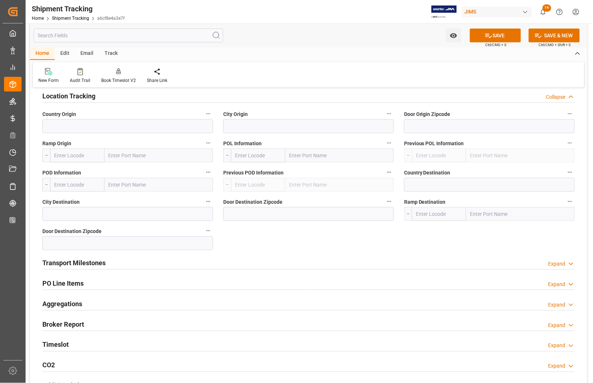
click at [52, 96] on h2 "Location Tracking" at bounding box center [68, 96] width 53 height 10
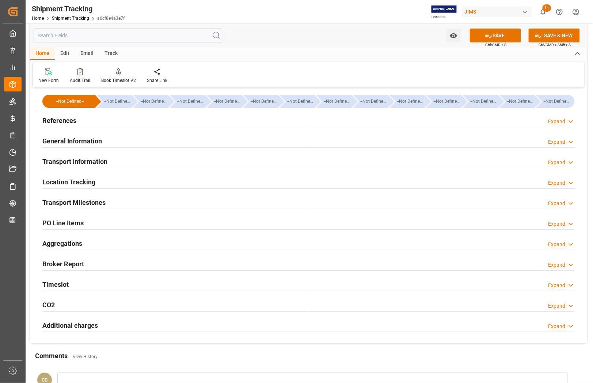
scroll to position [0, 0]
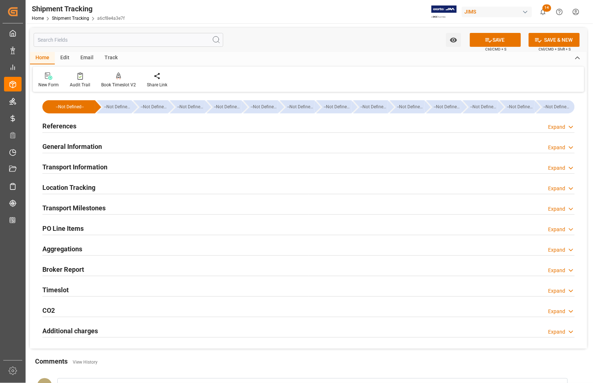
click at [68, 166] on h2 "Transport Information" at bounding box center [74, 167] width 65 height 10
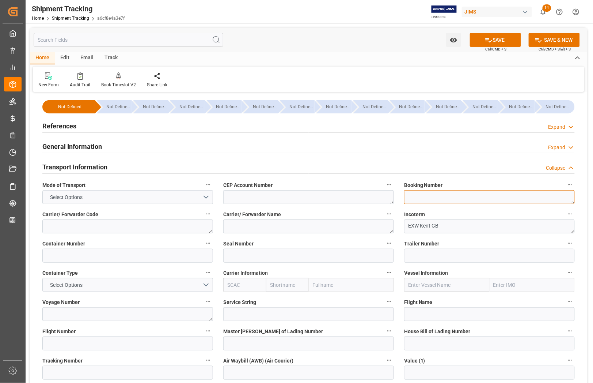
click at [423, 196] on textarea at bounding box center [489, 197] width 171 height 14
paste textarea "884008728924"
type textarea "884008728924"
click at [55, 346] on input at bounding box center [127, 372] width 171 height 14
paste input "884008728924"
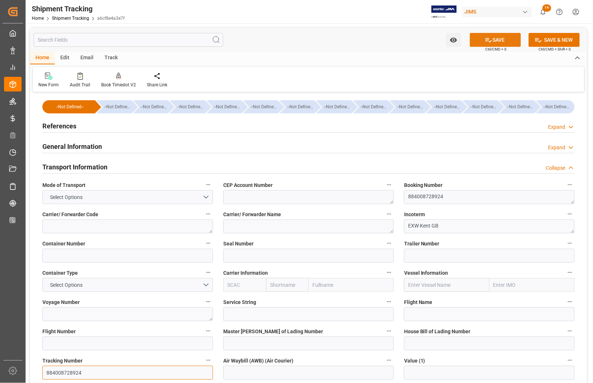
type input "884008728924"
click at [499, 37] on button "SAVE" at bounding box center [495, 40] width 51 height 14
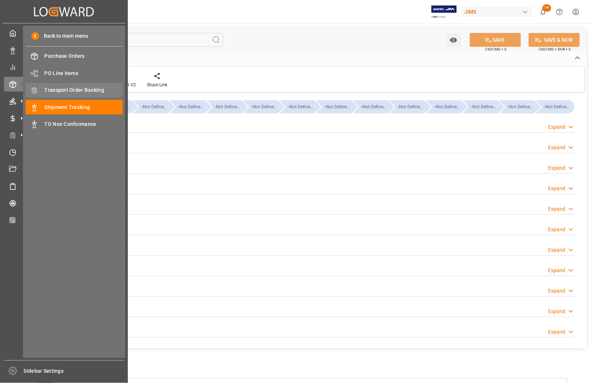
click at [52, 87] on span "Transport Order Booking" at bounding box center [84, 90] width 79 height 8
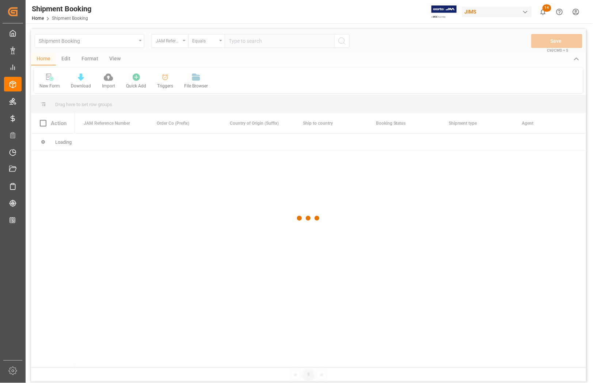
click at [239, 39] on div at bounding box center [308, 218] width 555 height 378
click at [239, 39] on input "text" at bounding box center [280, 41] width 110 height 14
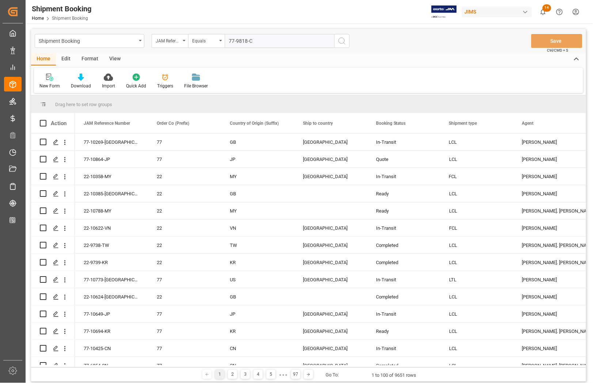
type input "77-9818-CN"
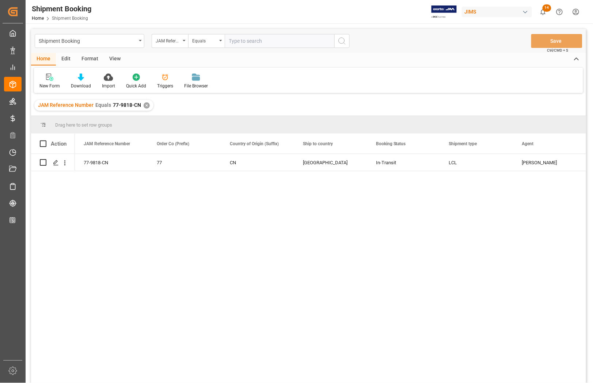
click at [241, 42] on input "text" at bounding box center [280, 41] width 110 height 14
click at [56, 163] on icon "Press SPACE to select this row." at bounding box center [56, 163] width 6 height 6
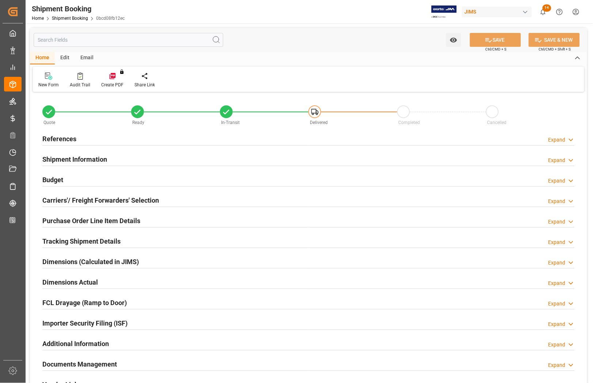
type input "0"
type input "1774.6162"
type input "1076"
type input "18573.05"
type input "18652.95"
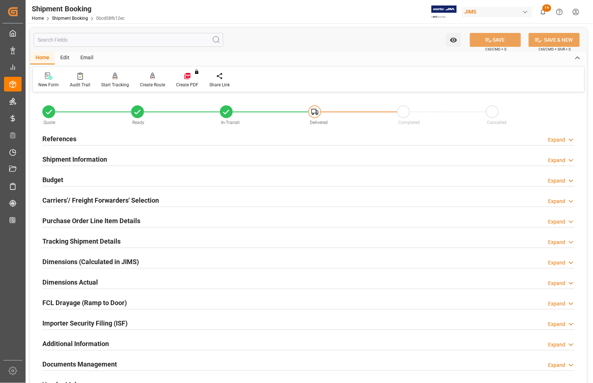
click at [46, 177] on h2 "Budget" at bounding box center [52, 180] width 21 height 10
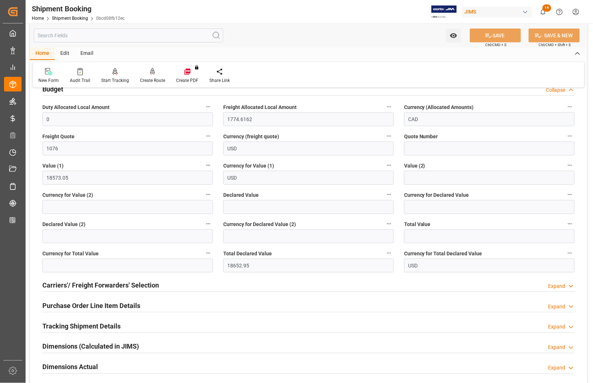
scroll to position [91, 0]
drag, startPoint x: 249, startPoint y: 263, endPoint x: 224, endPoint y: 268, distance: 25.7
click at [224, 268] on input "18652.95" at bounding box center [308, 265] width 171 height 14
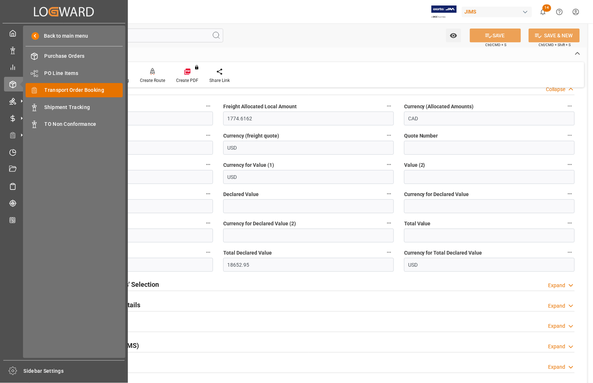
click at [72, 90] on span "Transport Order Booking" at bounding box center [84, 90] width 79 height 8
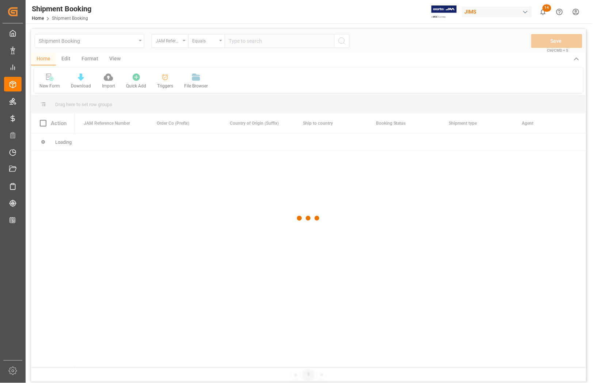
click at [247, 44] on div at bounding box center [308, 218] width 555 height 378
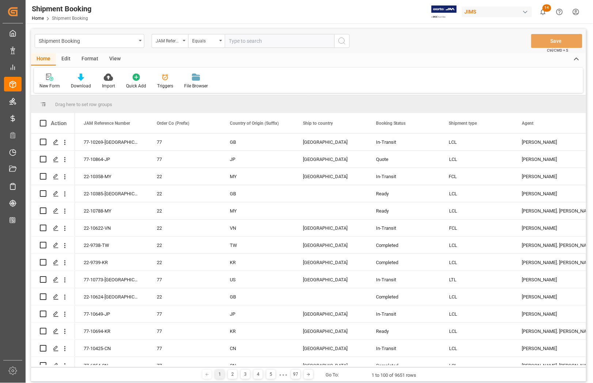
click at [270, 43] on input "text" at bounding box center [280, 41] width 110 height 14
type input "77-10716-[GEOGRAPHIC_DATA]"
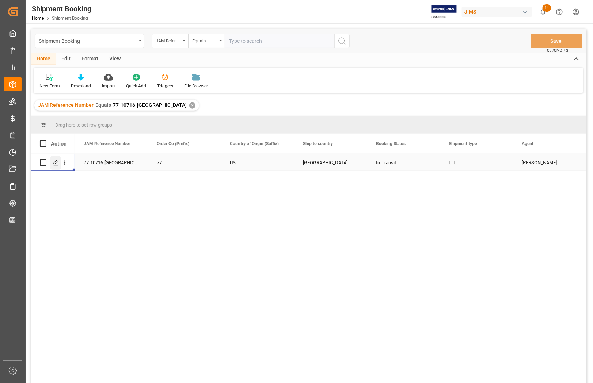
click at [56, 163] on polygon "Press SPACE to select this row." at bounding box center [56, 162] width 4 height 4
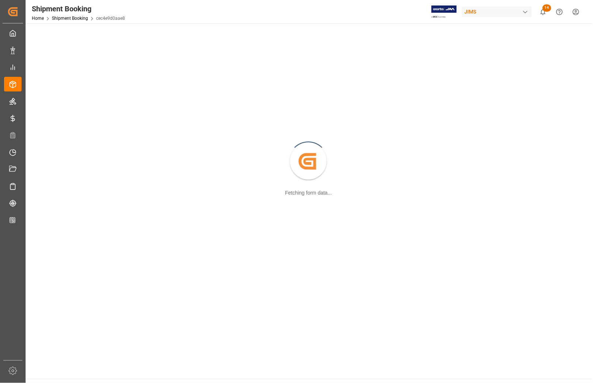
click at [56, 163] on div "Created by potrace 1.15, written by [PERSON_NAME] [DATE]-[DATE] Fetching form d…" at bounding box center [308, 162] width 557 height 268
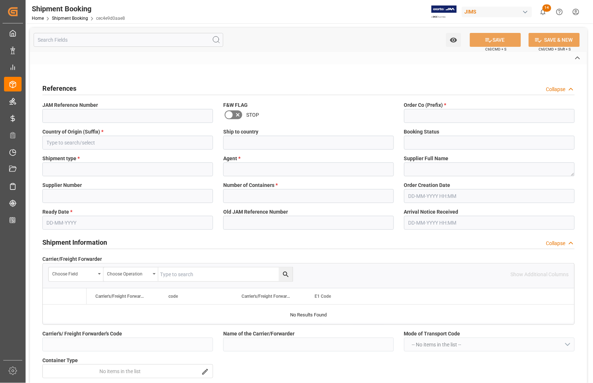
type input "CAD"
type input "USD"
type input "0"
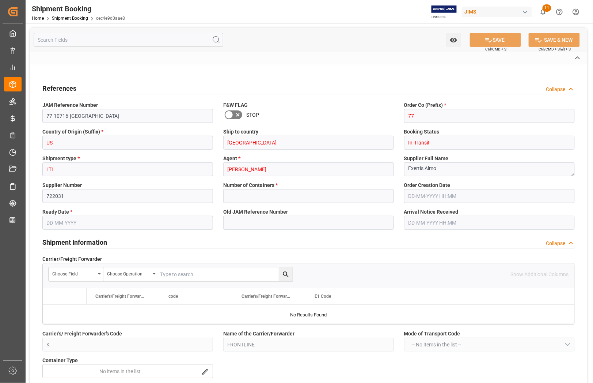
type input "110.7748"
type input "1675"
type input "4010"
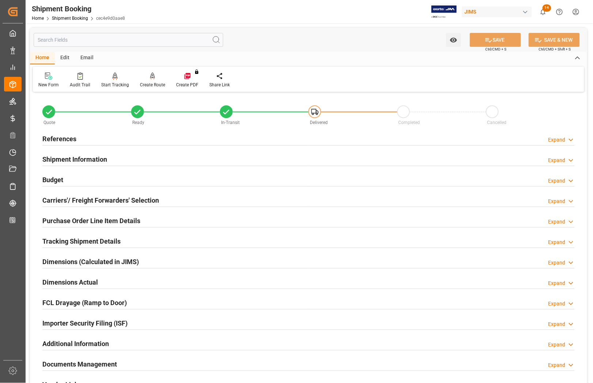
click at [50, 179] on h2 "Budget" at bounding box center [52, 180] width 21 height 10
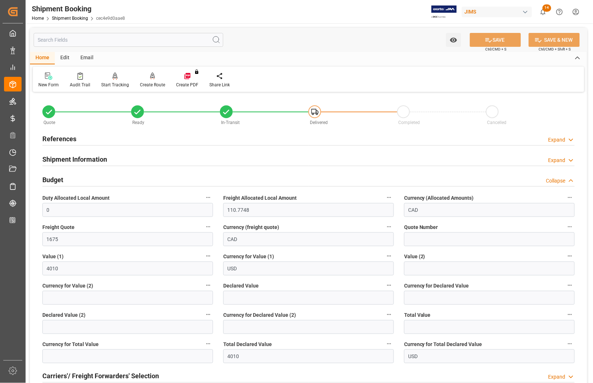
click at [43, 139] on h2 "References" at bounding box center [59, 139] width 34 height 10
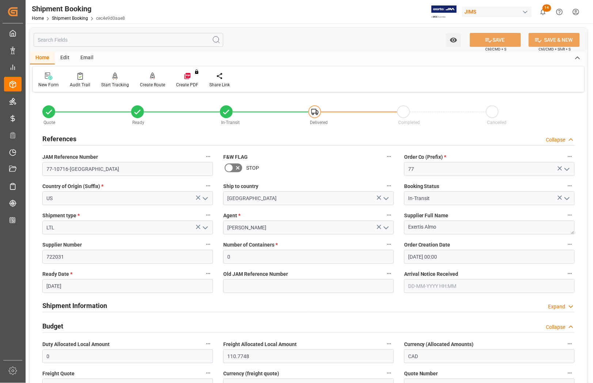
click at [43, 139] on h2 "References" at bounding box center [59, 139] width 34 height 10
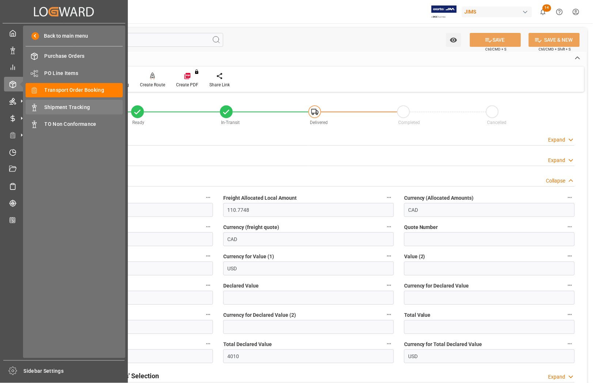
click at [57, 105] on span "Shipment Tracking" at bounding box center [84, 107] width 79 height 8
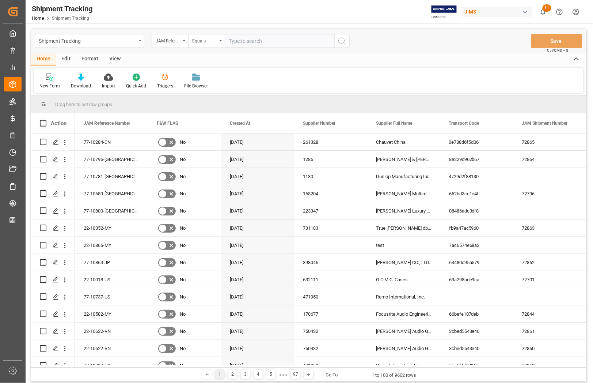
click at [243, 42] on input "text" at bounding box center [280, 41] width 110 height 14
type input "77-10269-[GEOGRAPHIC_DATA]"
click at [341, 42] on icon "search button" at bounding box center [342, 41] width 9 height 9
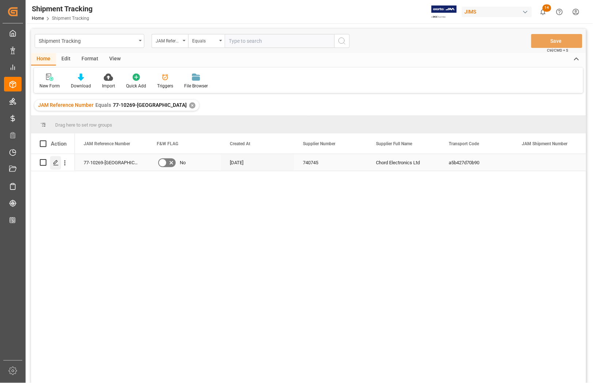
click at [55, 160] on icon "Press SPACE to select this row." at bounding box center [56, 163] width 6 height 6
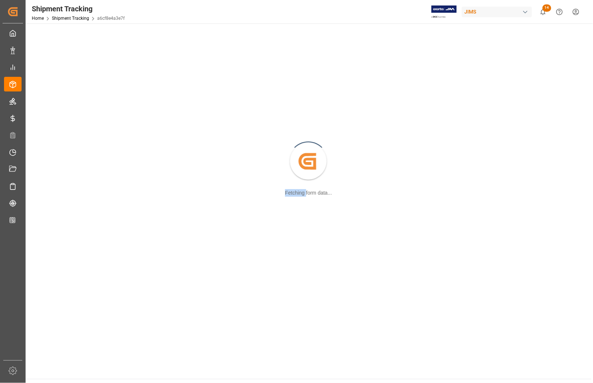
click at [55, 160] on div "Created by potrace 1.15, written by [PERSON_NAME] [DATE]-[DATE] Fetching form d…" at bounding box center [308, 162] width 557 height 268
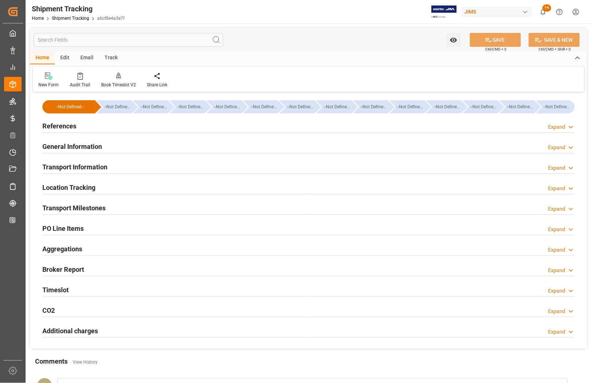
type input "[DATE]"
click at [54, 125] on h2 "References" at bounding box center [59, 126] width 34 height 10
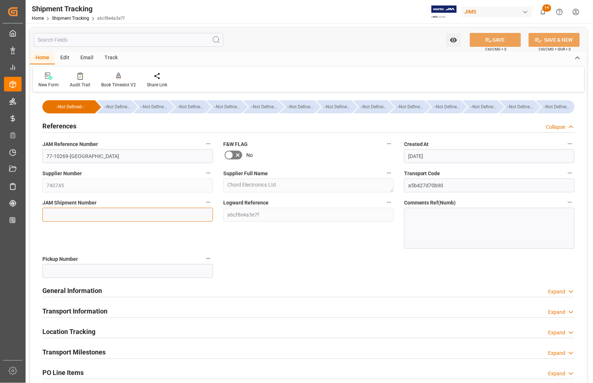
click at [55, 209] on input at bounding box center [127, 215] width 171 height 14
paste input "72866"
type input "72866"
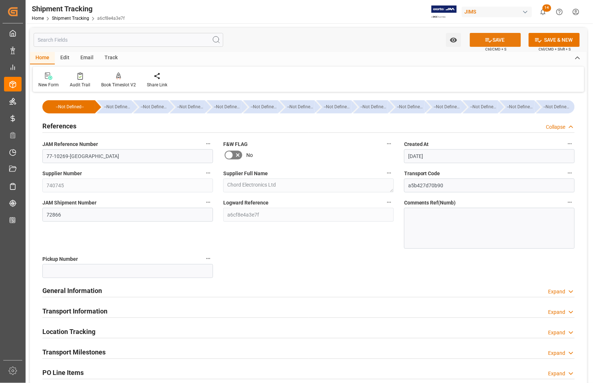
click at [499, 39] on button "SAVE" at bounding box center [495, 40] width 51 height 14
